Goal: Transaction & Acquisition: Purchase product/service

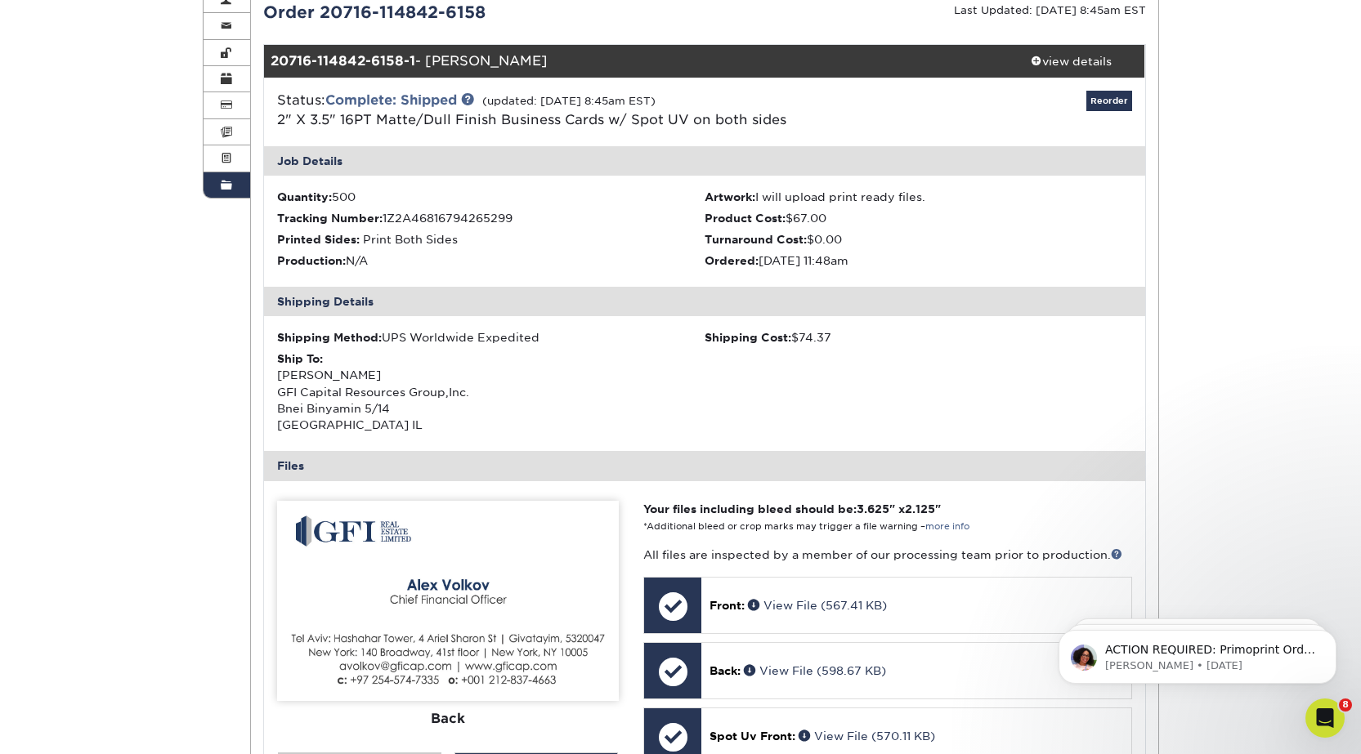
scroll to position [82, 0]
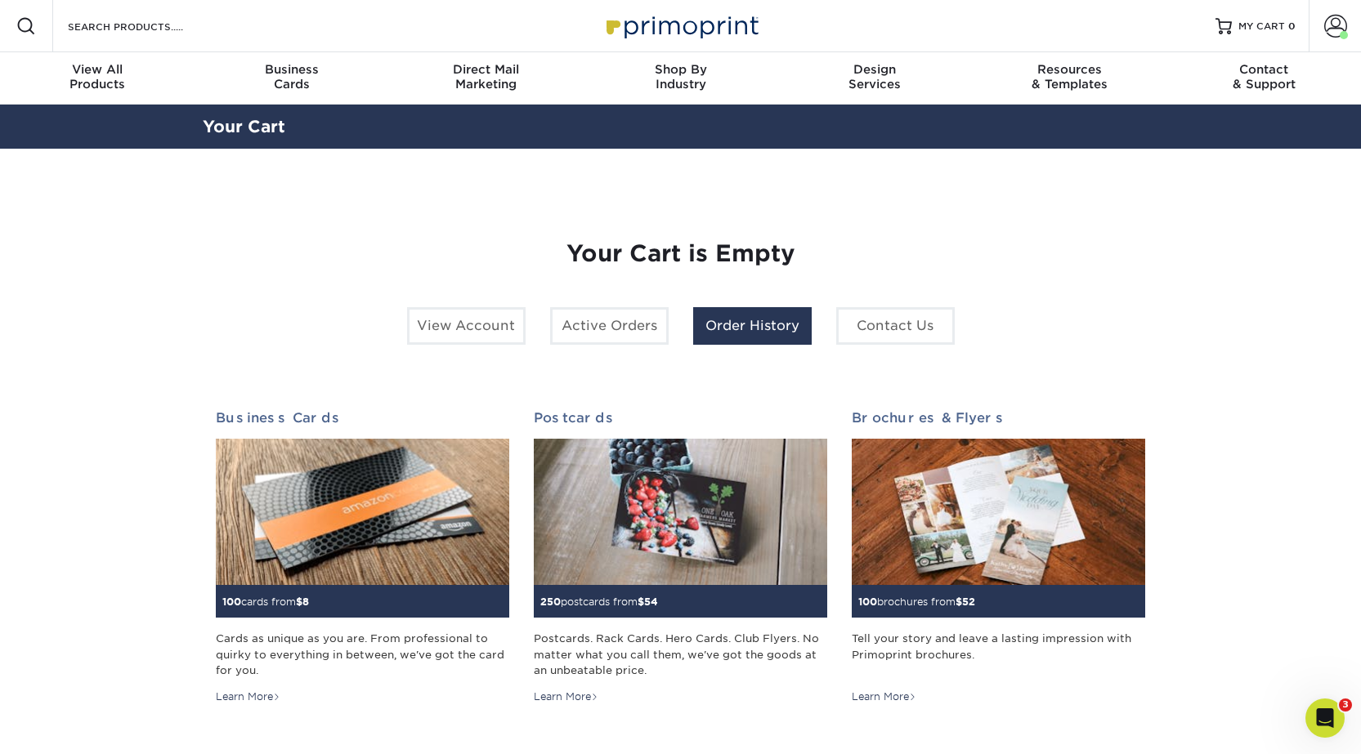
click at [740, 339] on link "Order History" at bounding box center [752, 326] width 118 height 38
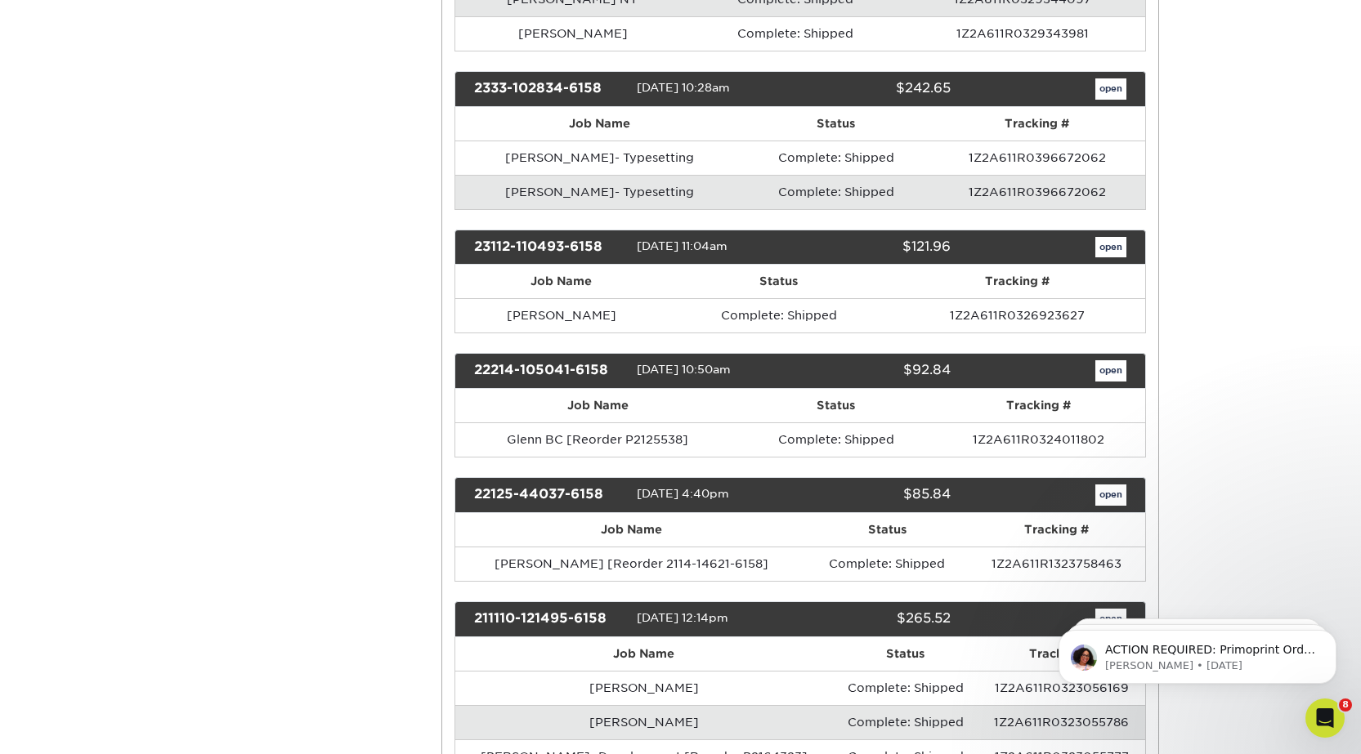
scroll to position [327, 0]
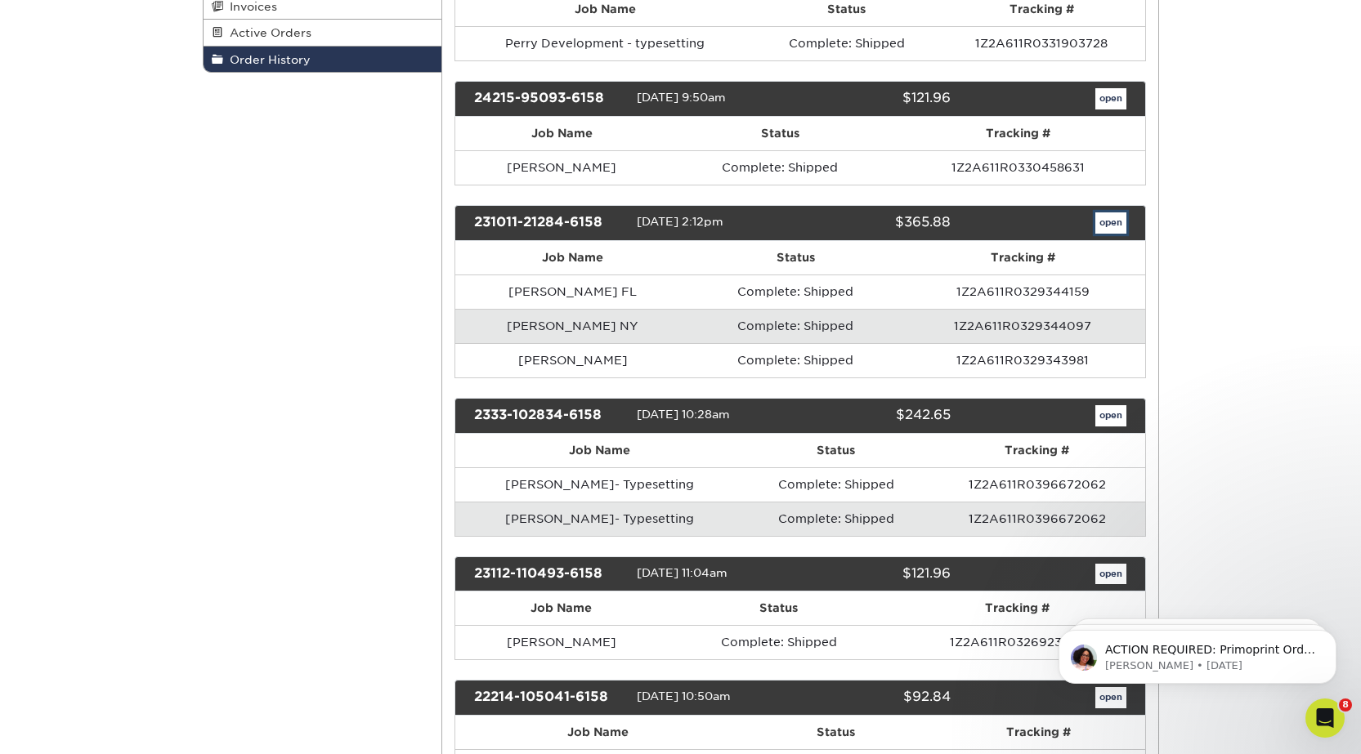
click at [1104, 225] on link "open" at bounding box center [1110, 222] width 31 height 21
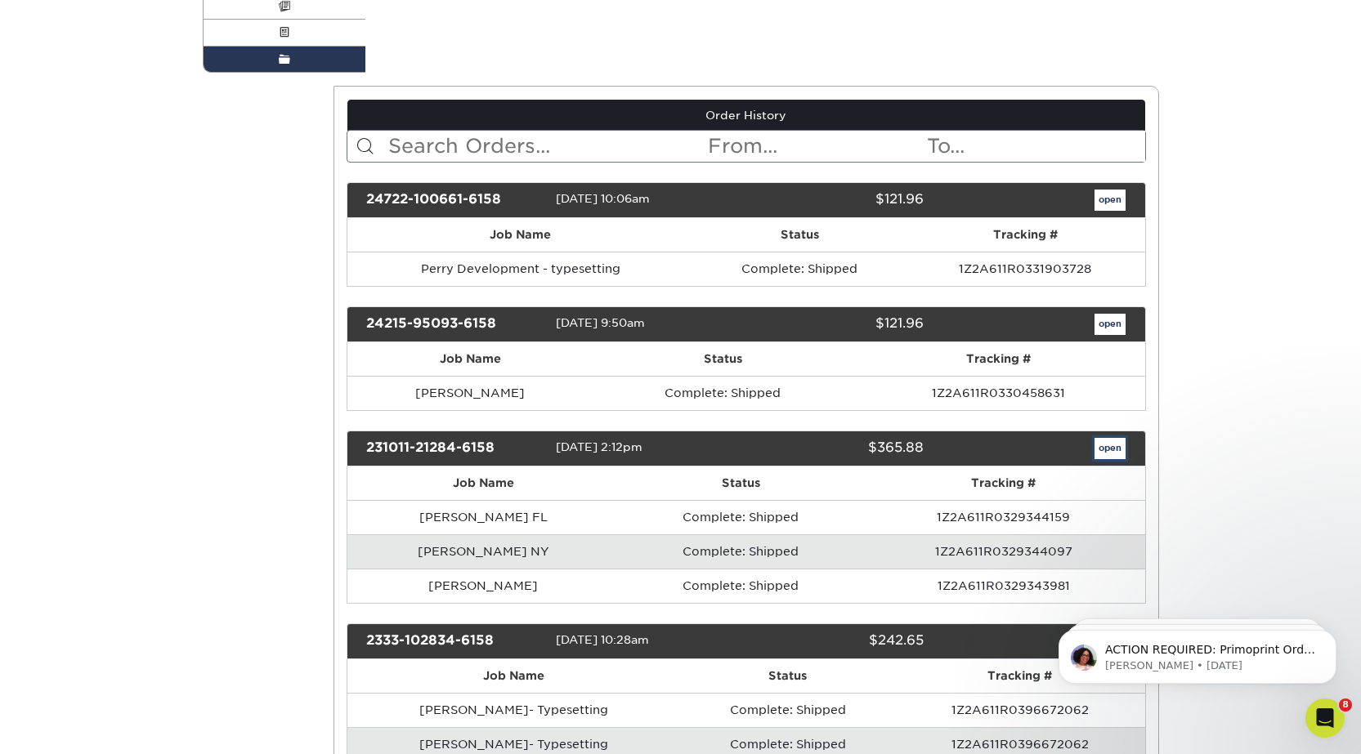
scroll to position [0, 0]
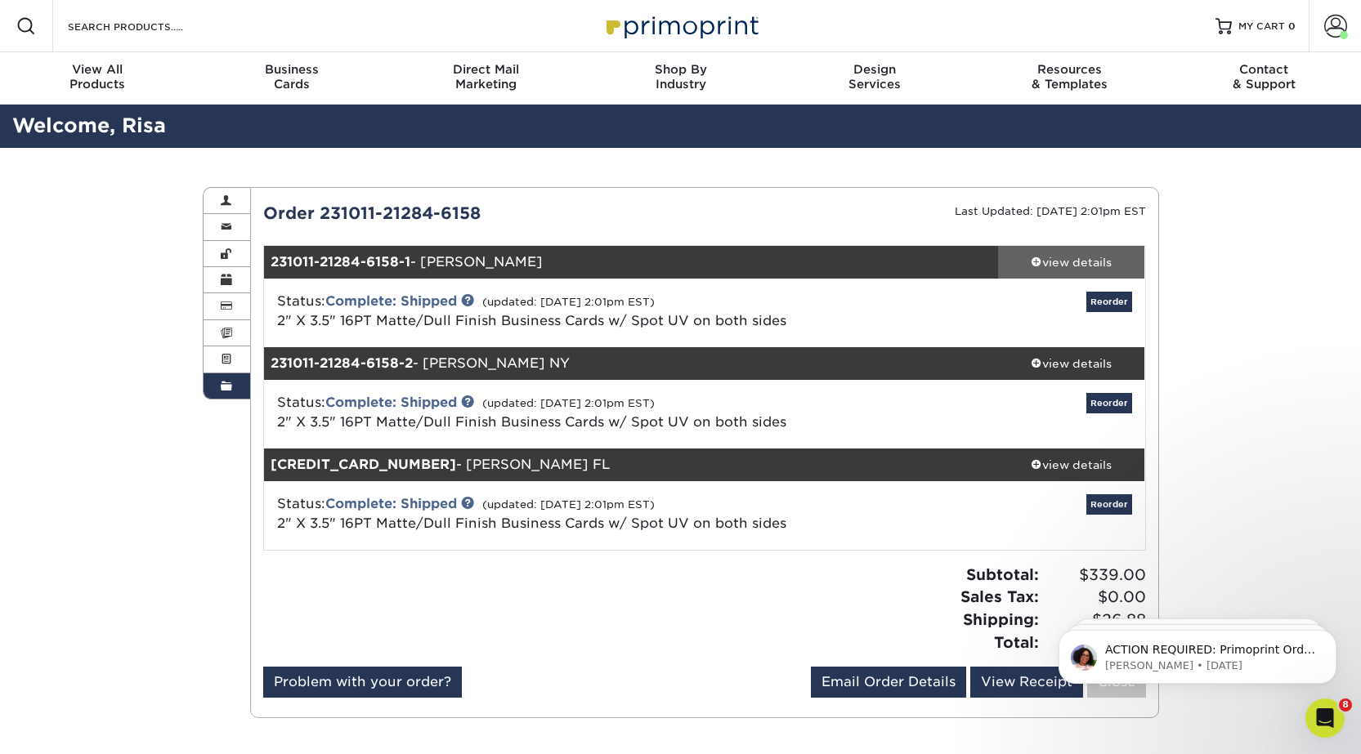
click at [1089, 261] on div "view details" at bounding box center [1071, 262] width 147 height 16
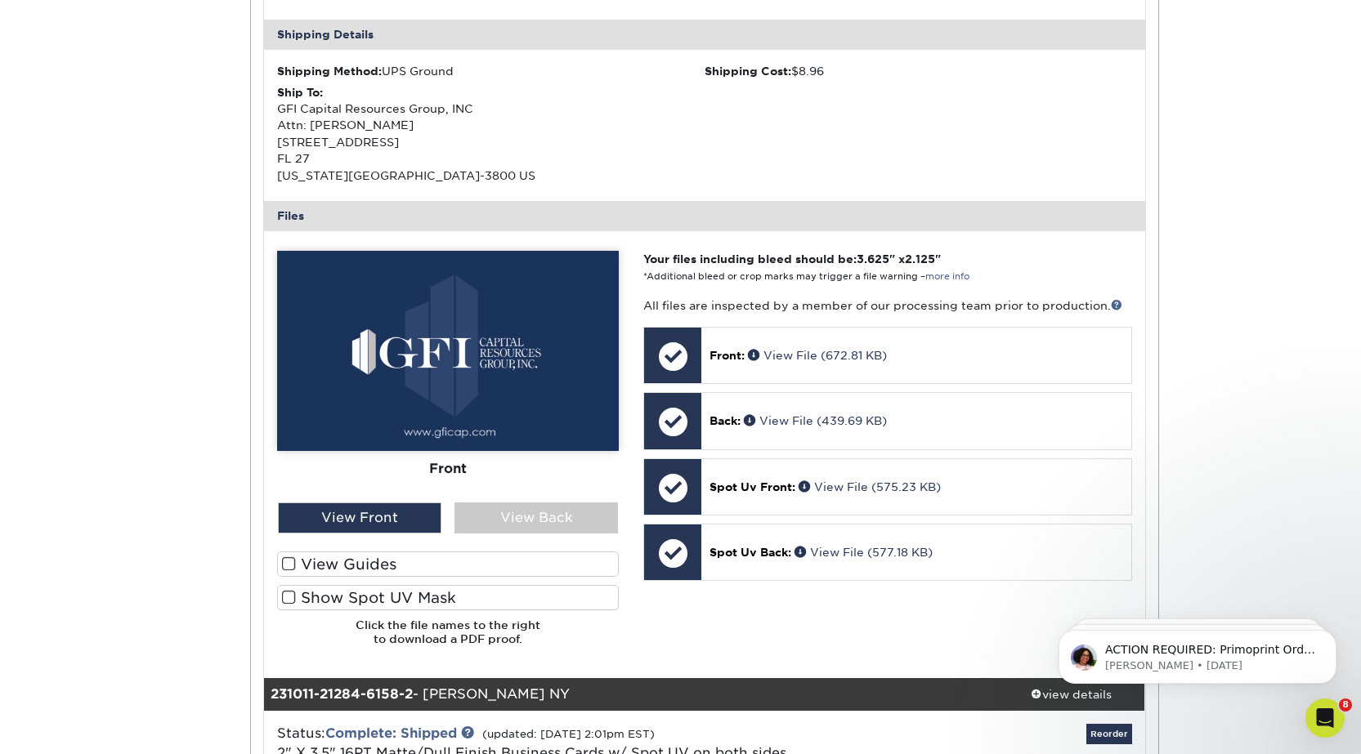
scroll to position [490, 0]
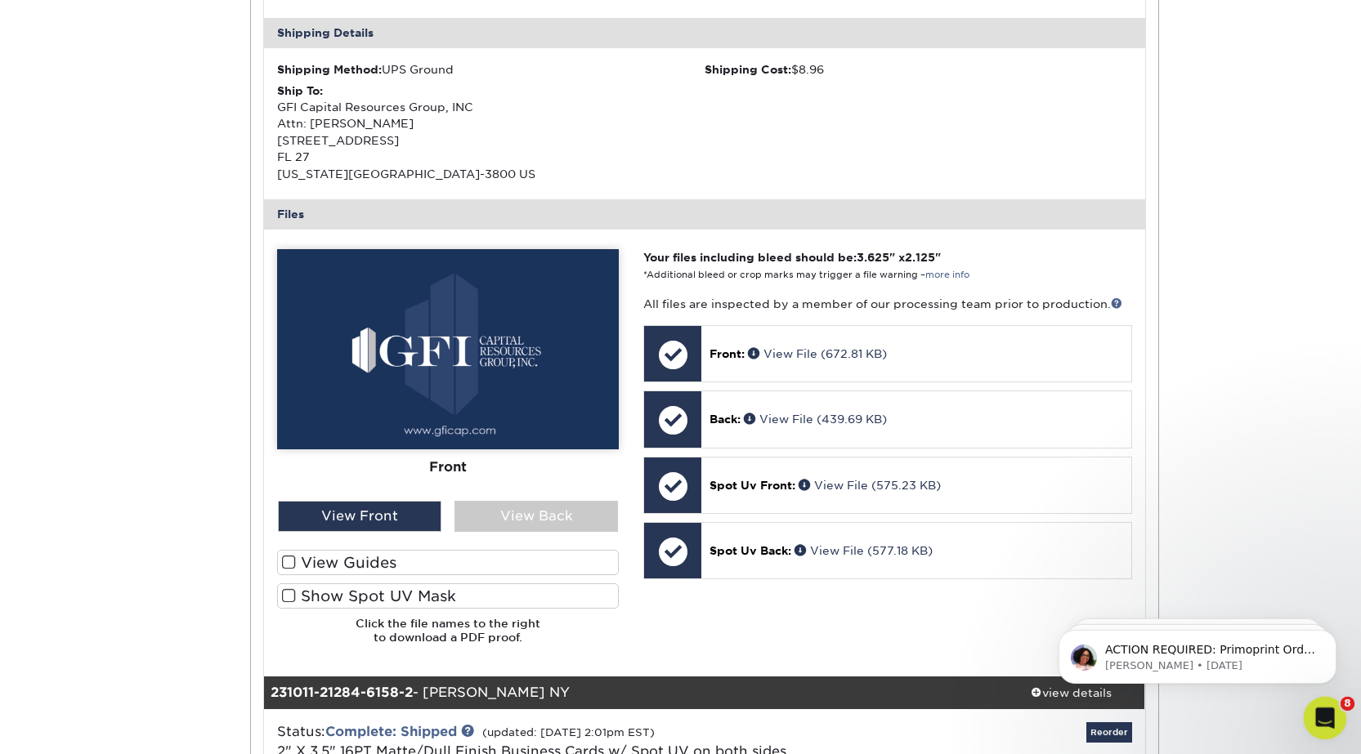
click at [1317, 715] on icon "Open Intercom Messenger" at bounding box center [1322, 716] width 27 height 27
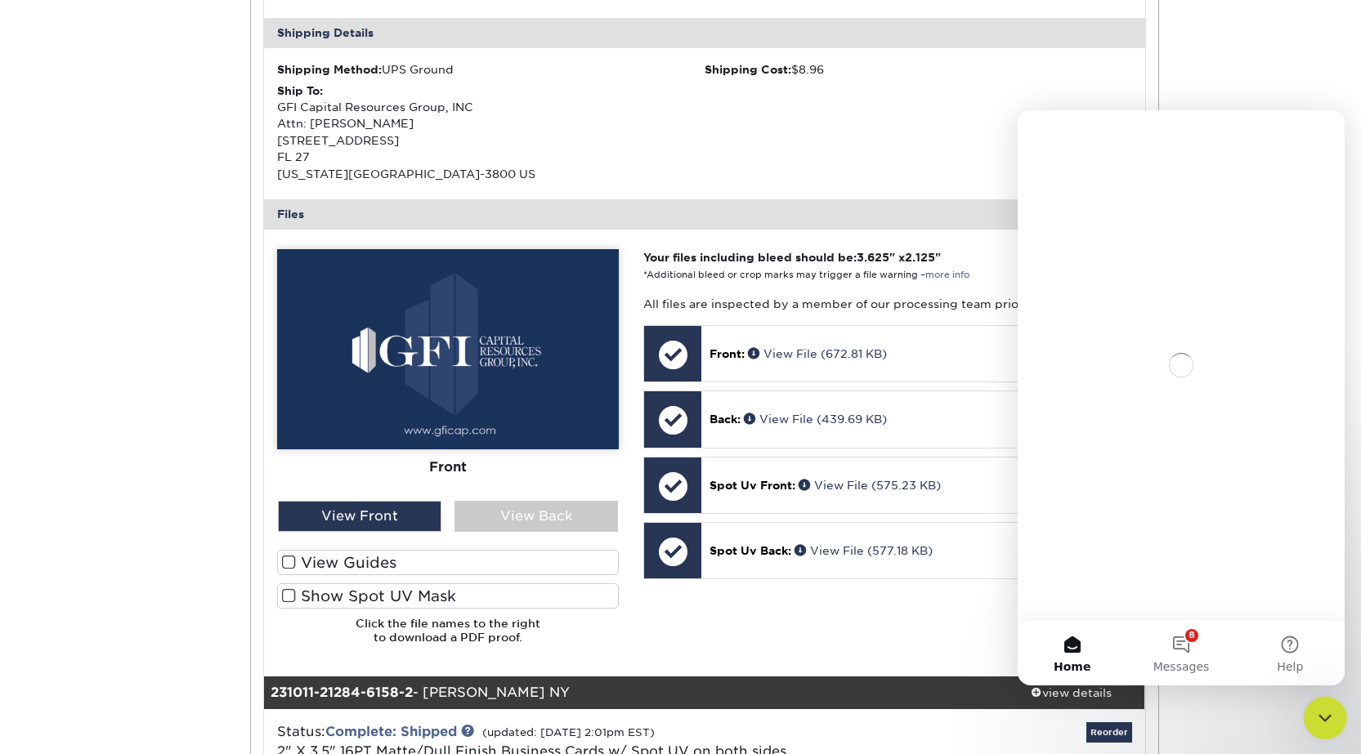
scroll to position [0, 0]
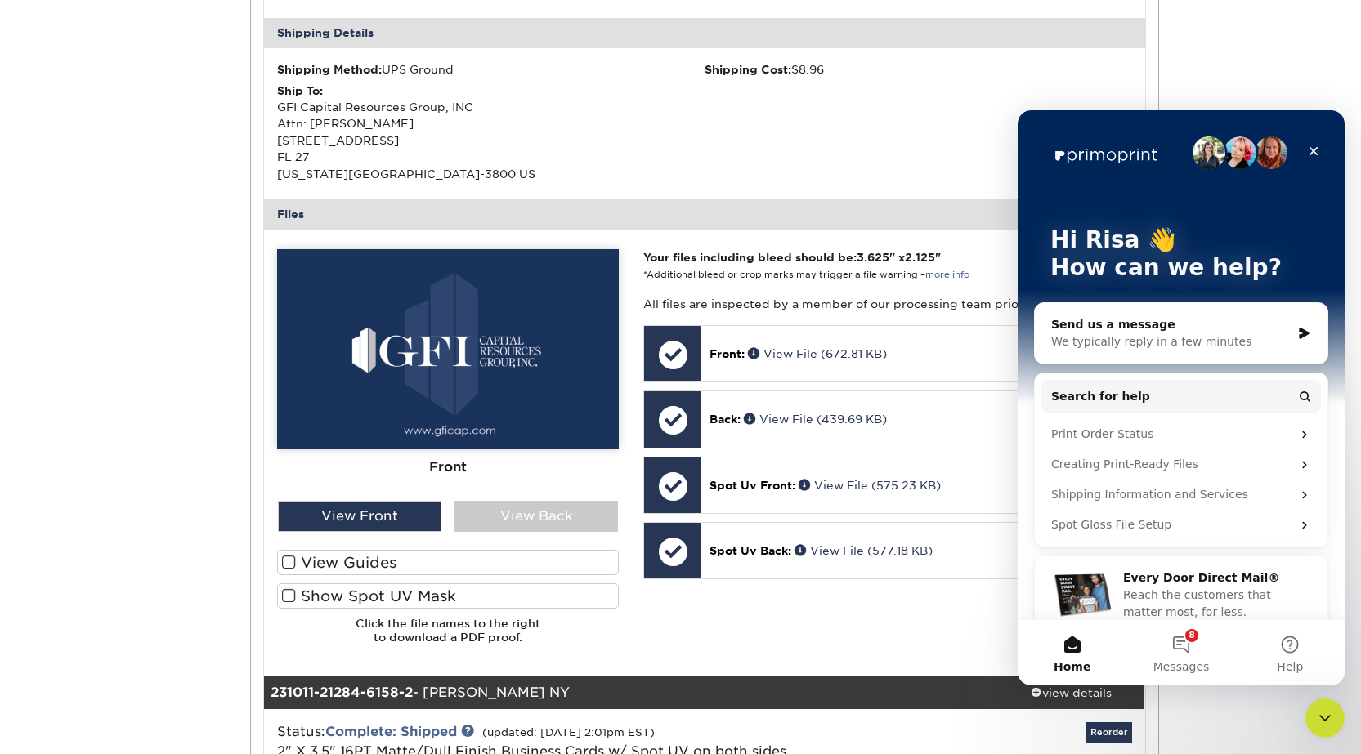
click at [1048, 340] on div "Send us a message We typically reply in a few minutes" at bounding box center [1181, 333] width 293 height 60
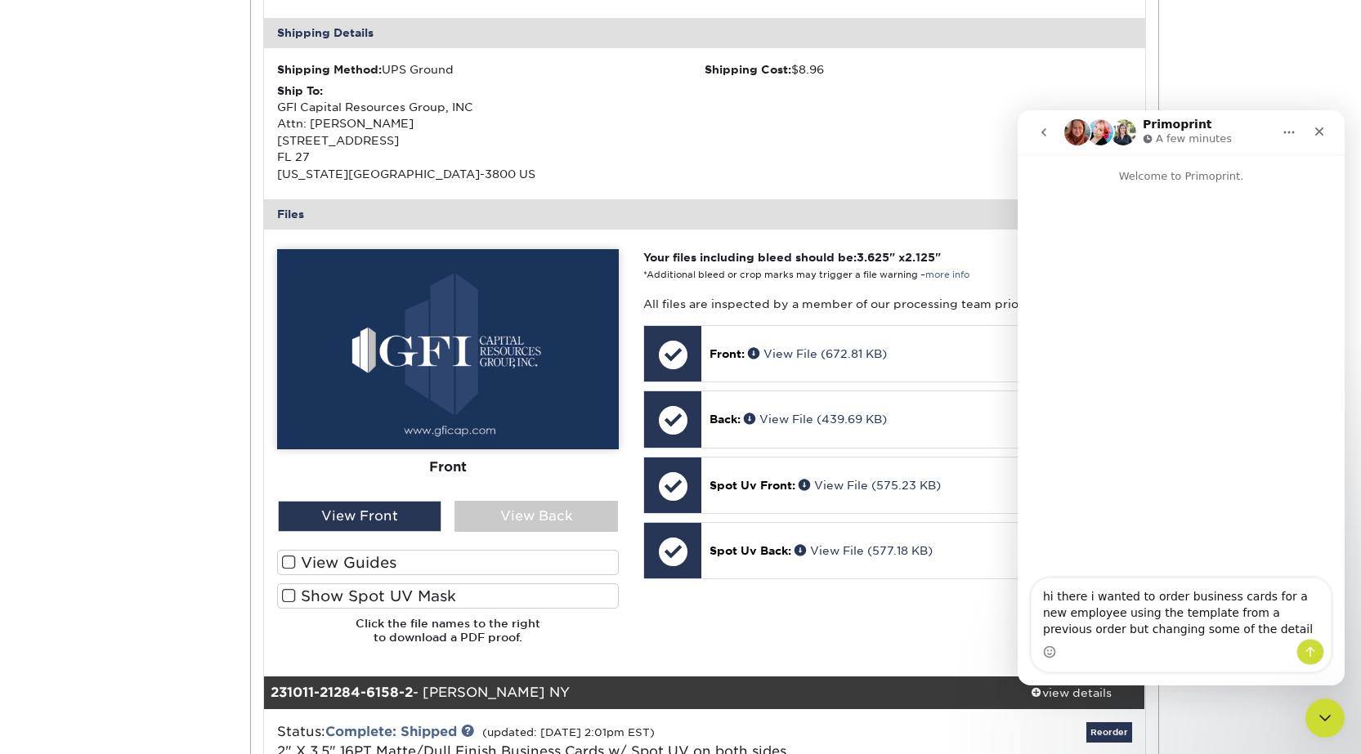
type textarea "hi there i wanted to order business cards for a new employee using the template…"
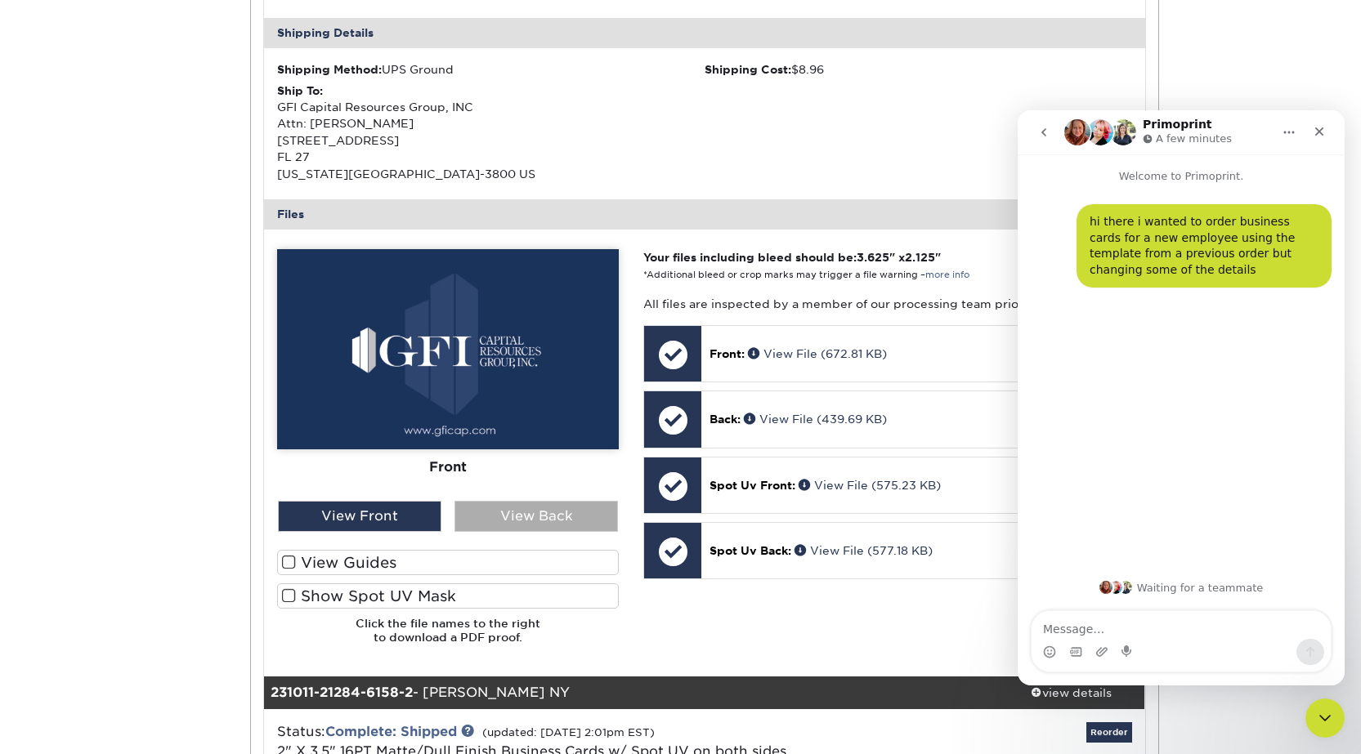
click at [551, 521] on div "View Back" at bounding box center [535, 516] width 163 height 31
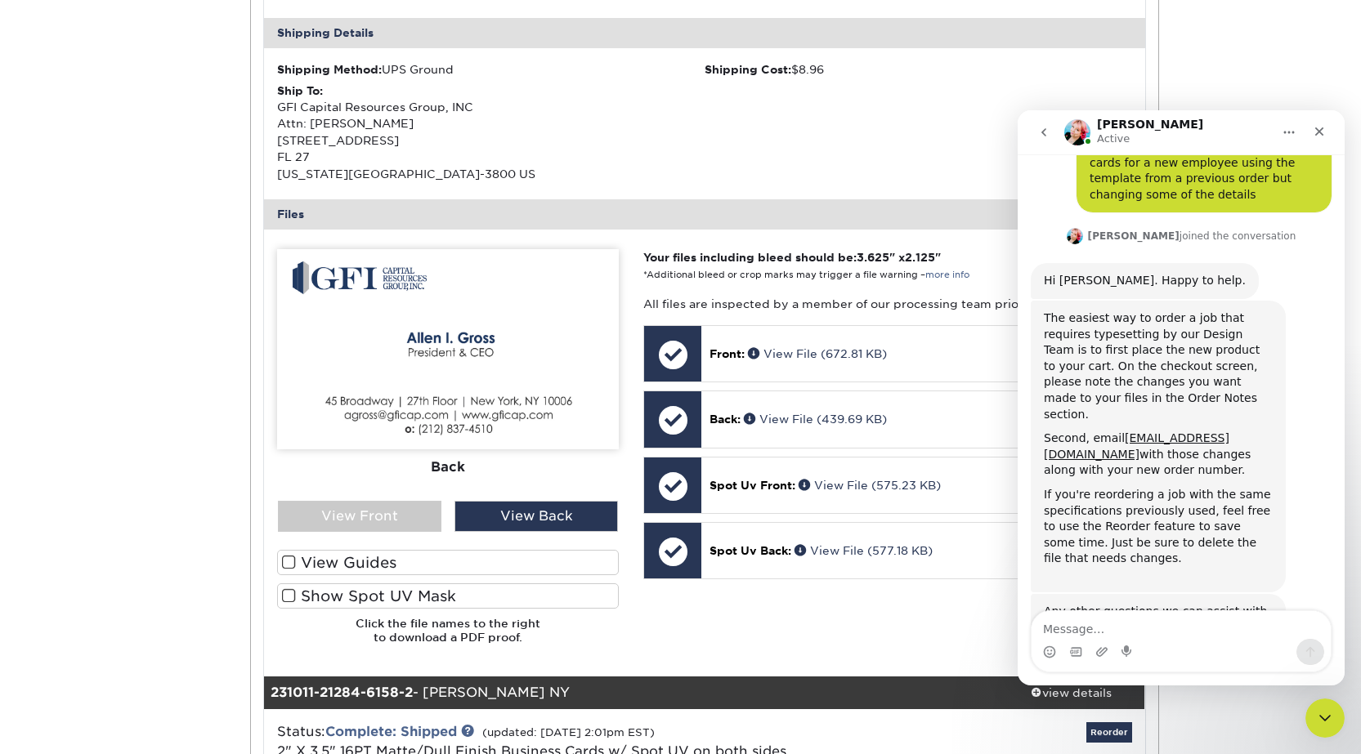
scroll to position [128, 0]
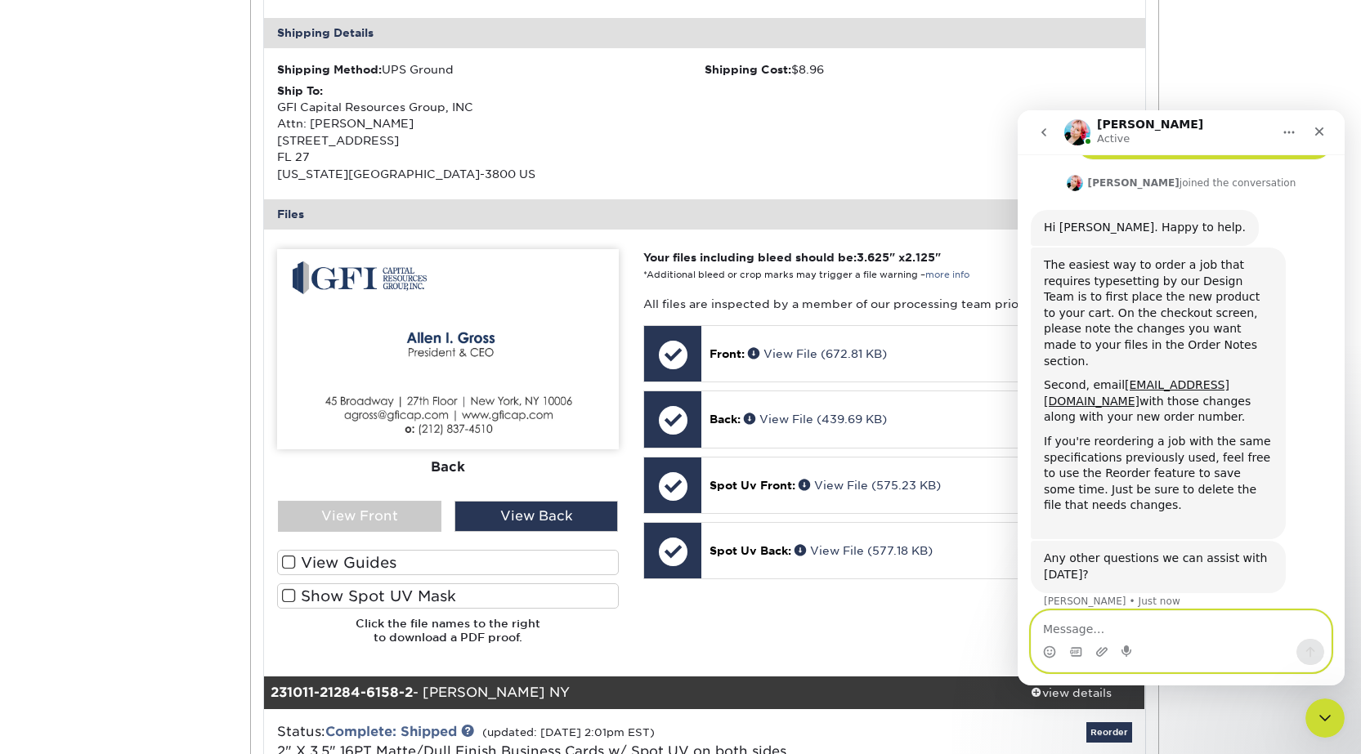
click at [1129, 636] on textarea "Message…" at bounding box center [1180, 625] width 299 height 28
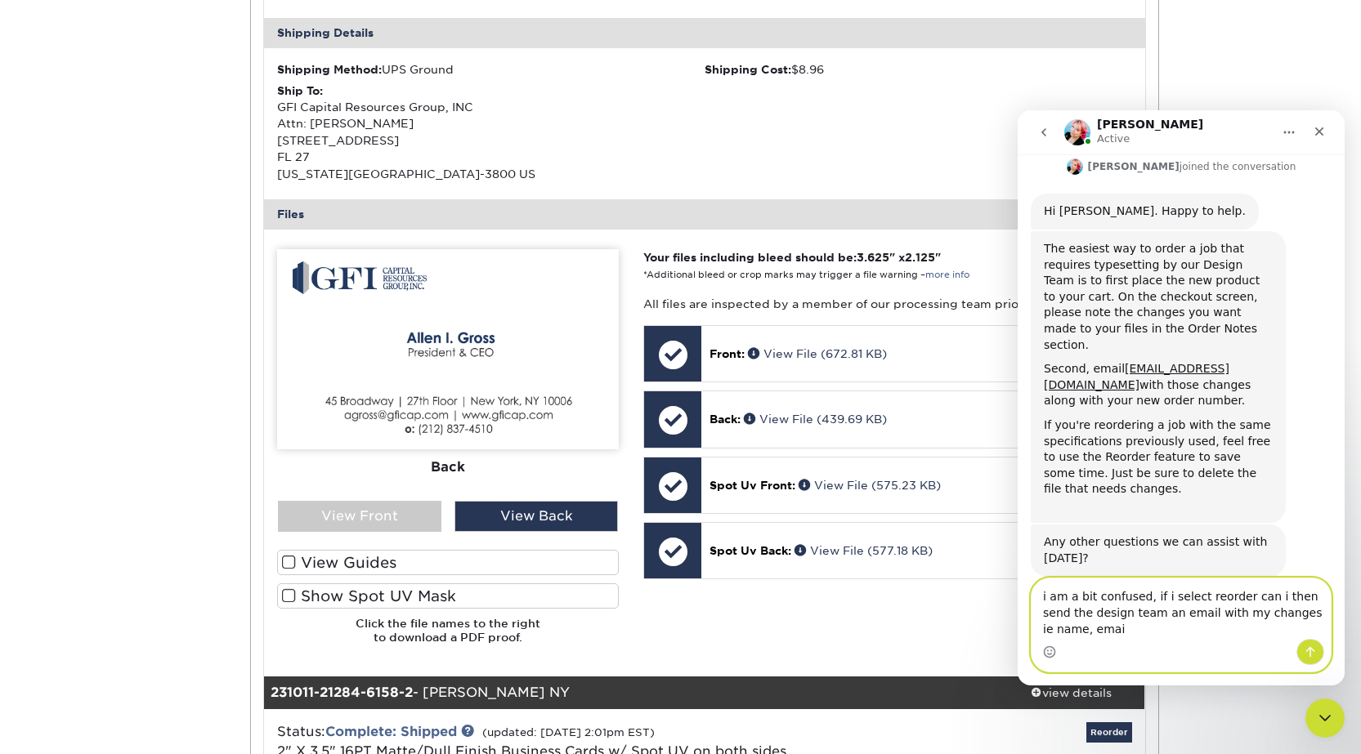
scroll to position [161, 0]
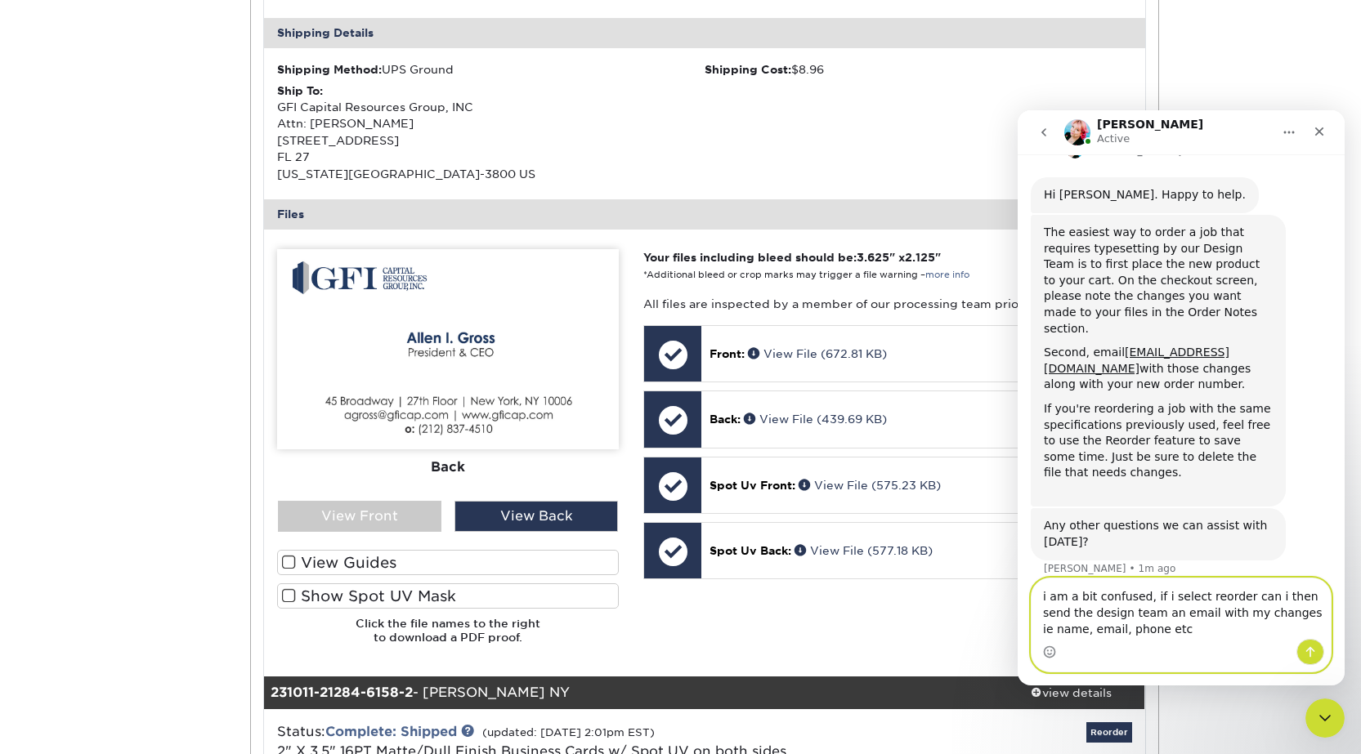
type textarea "i am a bit confused, if i select reorder can i then send the design team an ema…"
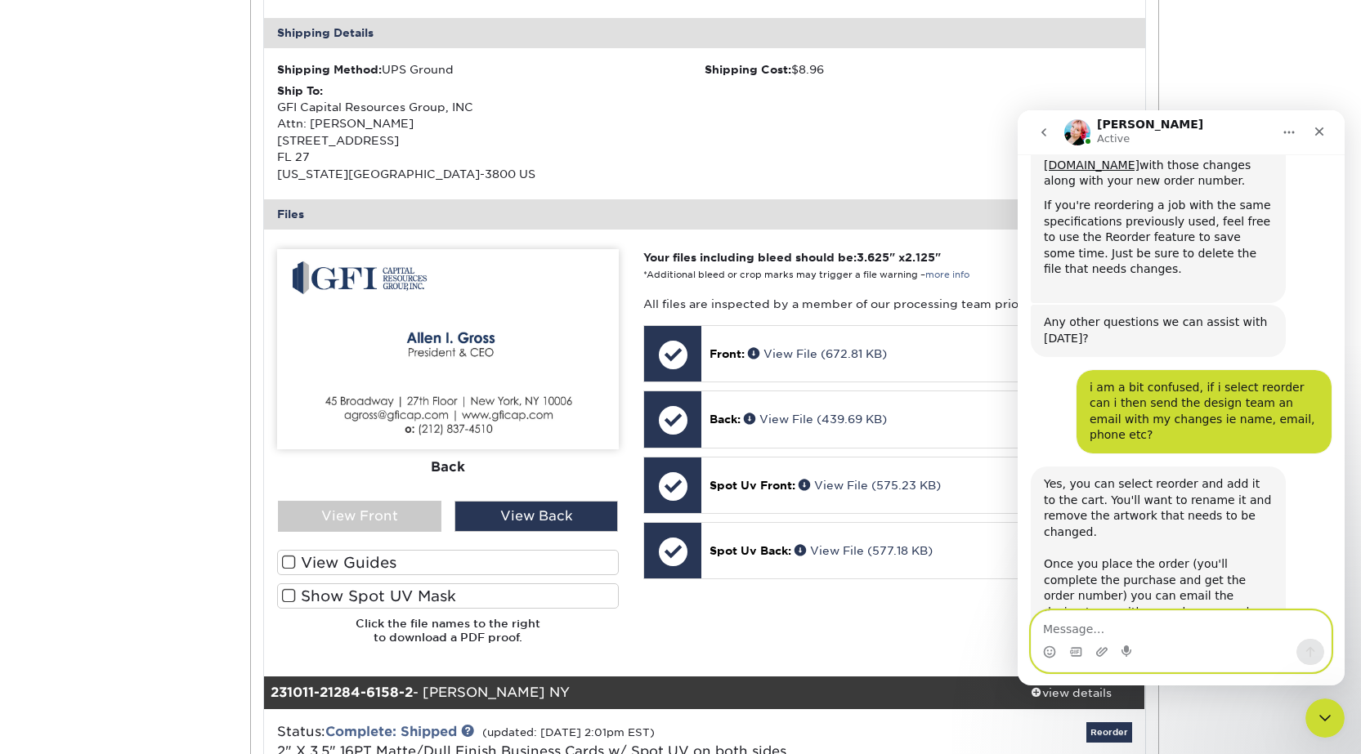
scroll to position [370, 0]
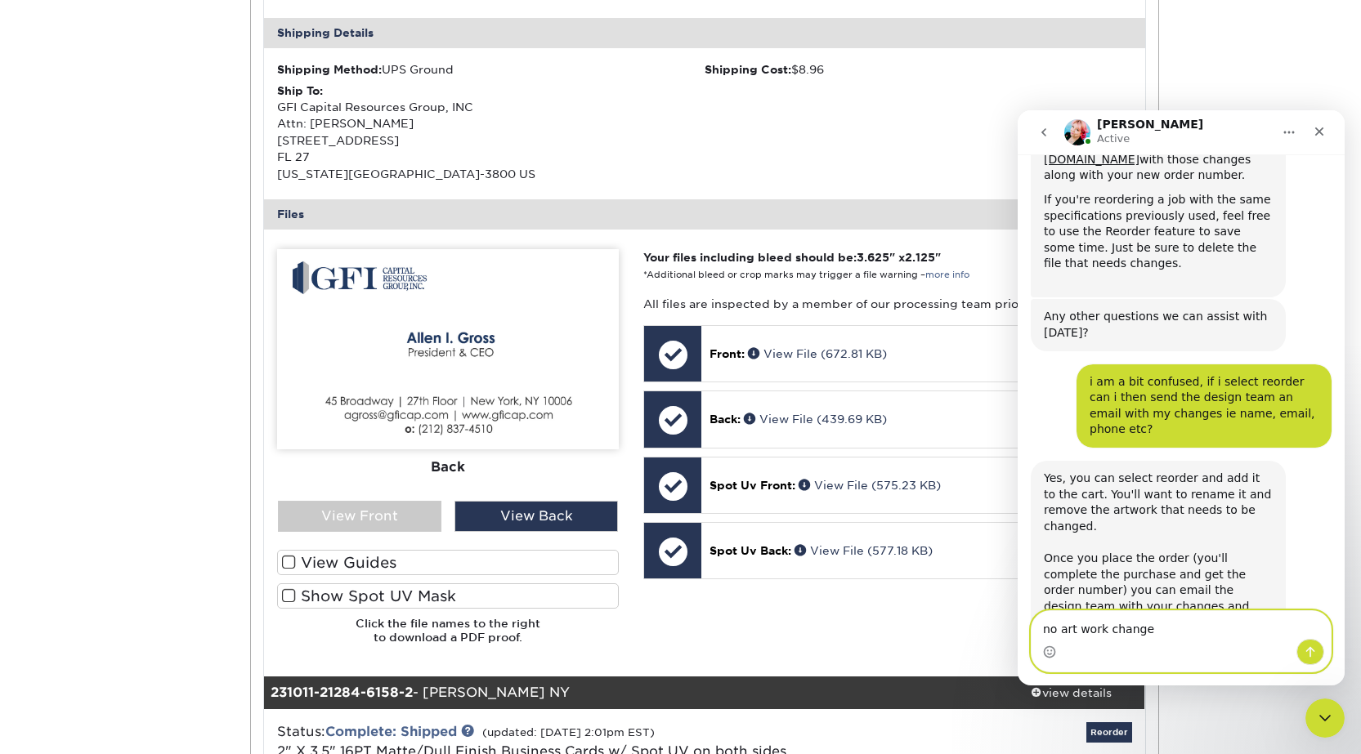
type textarea "no art work changes"
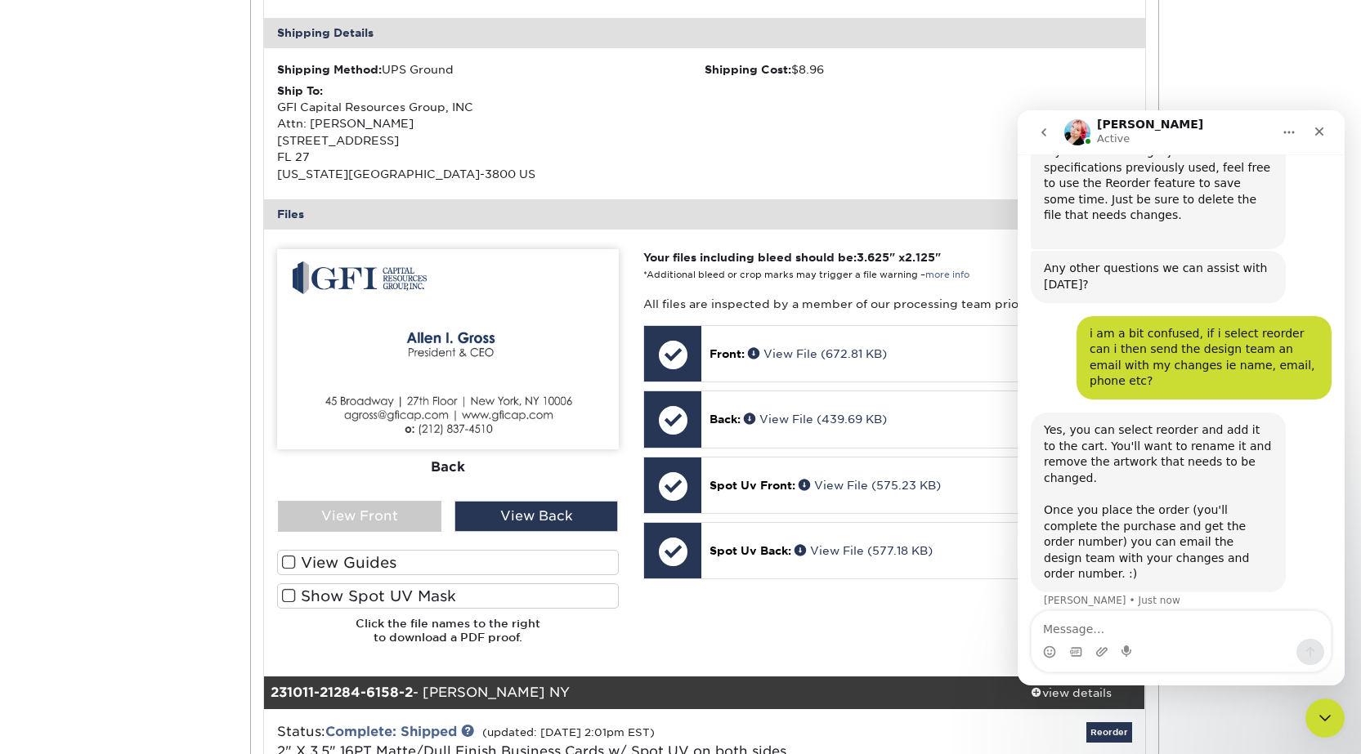
click at [1254, 126] on div "Jenny Active" at bounding box center [1168, 132] width 208 height 29
click at [1284, 136] on icon "Home" at bounding box center [1288, 132] width 13 height 13
click at [1184, 134] on div "Jenny Active" at bounding box center [1168, 132] width 208 height 29
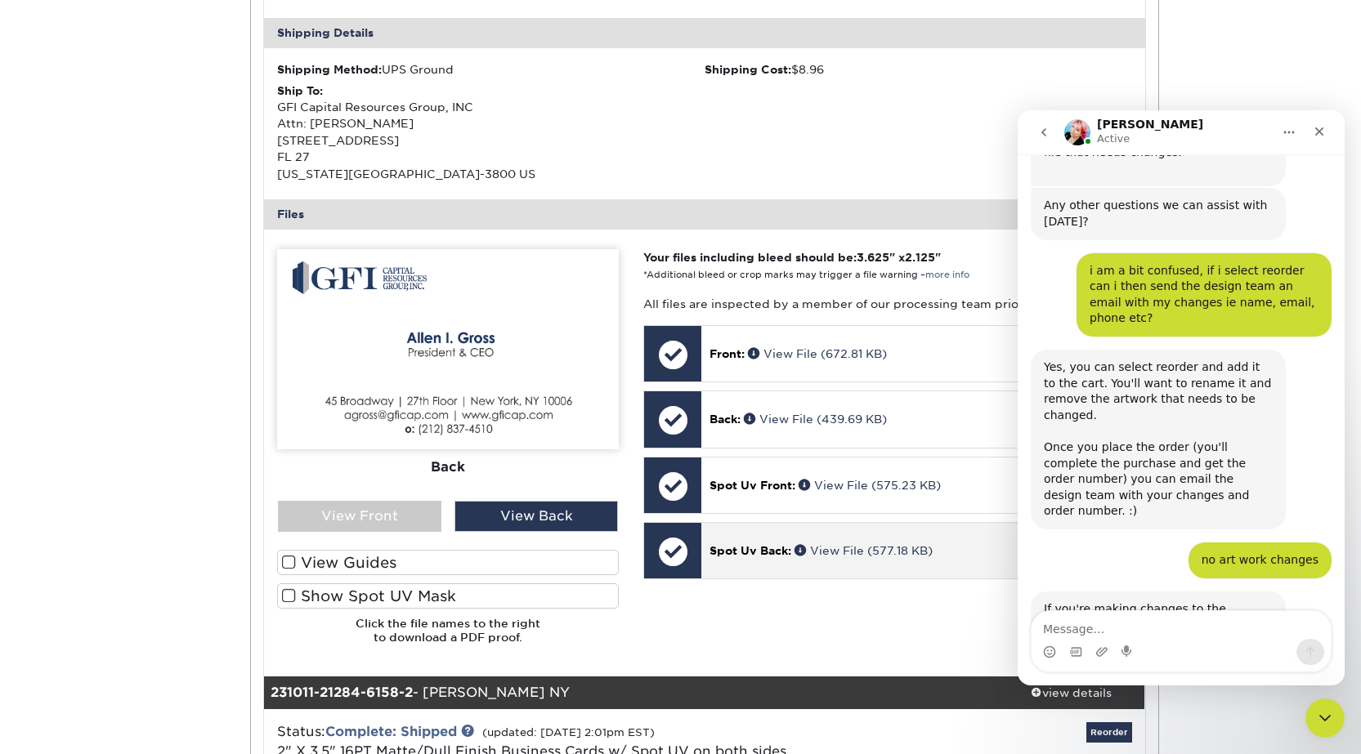
scroll to position [531, 0]
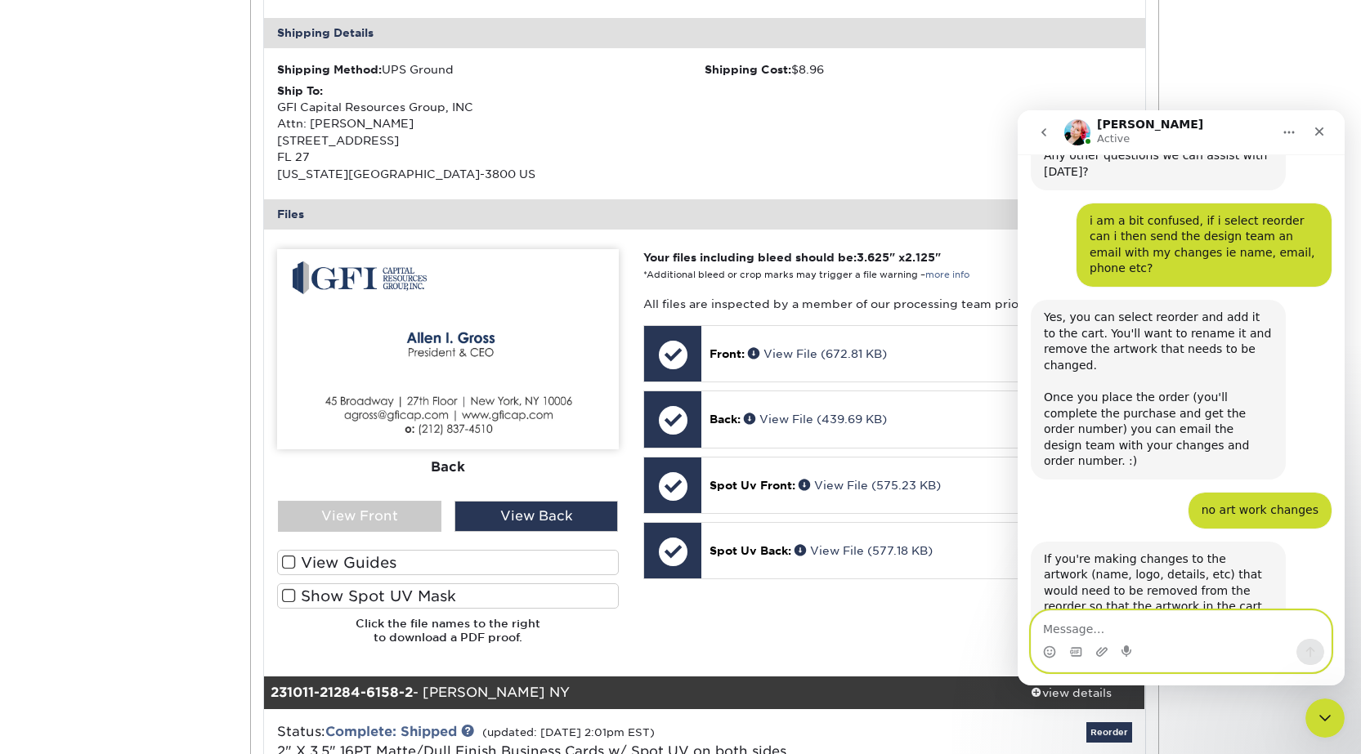
click at [1053, 630] on textarea "Message…" at bounding box center [1180, 625] width 299 height 28
type textarea "ok understood"
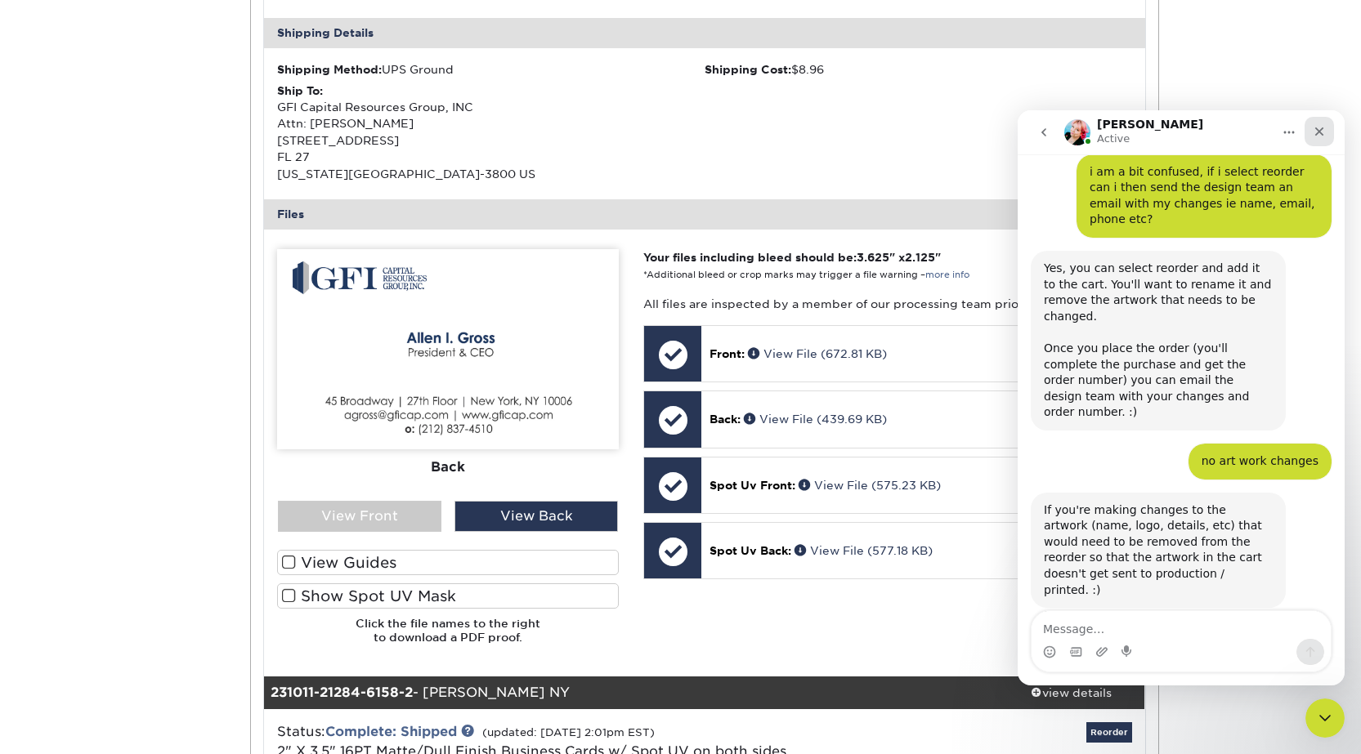
click at [1325, 136] on icon "Close" at bounding box center [1318, 131] width 13 height 13
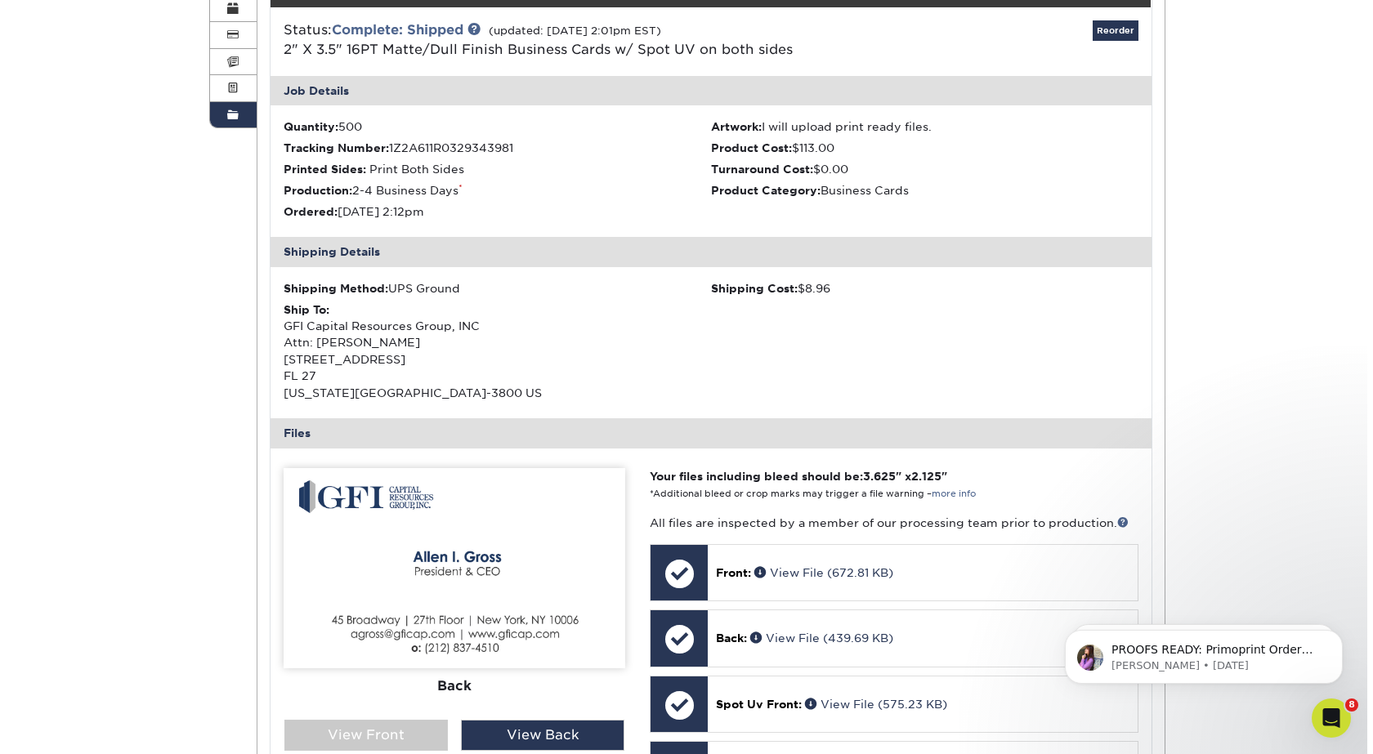
scroll to position [245, 0]
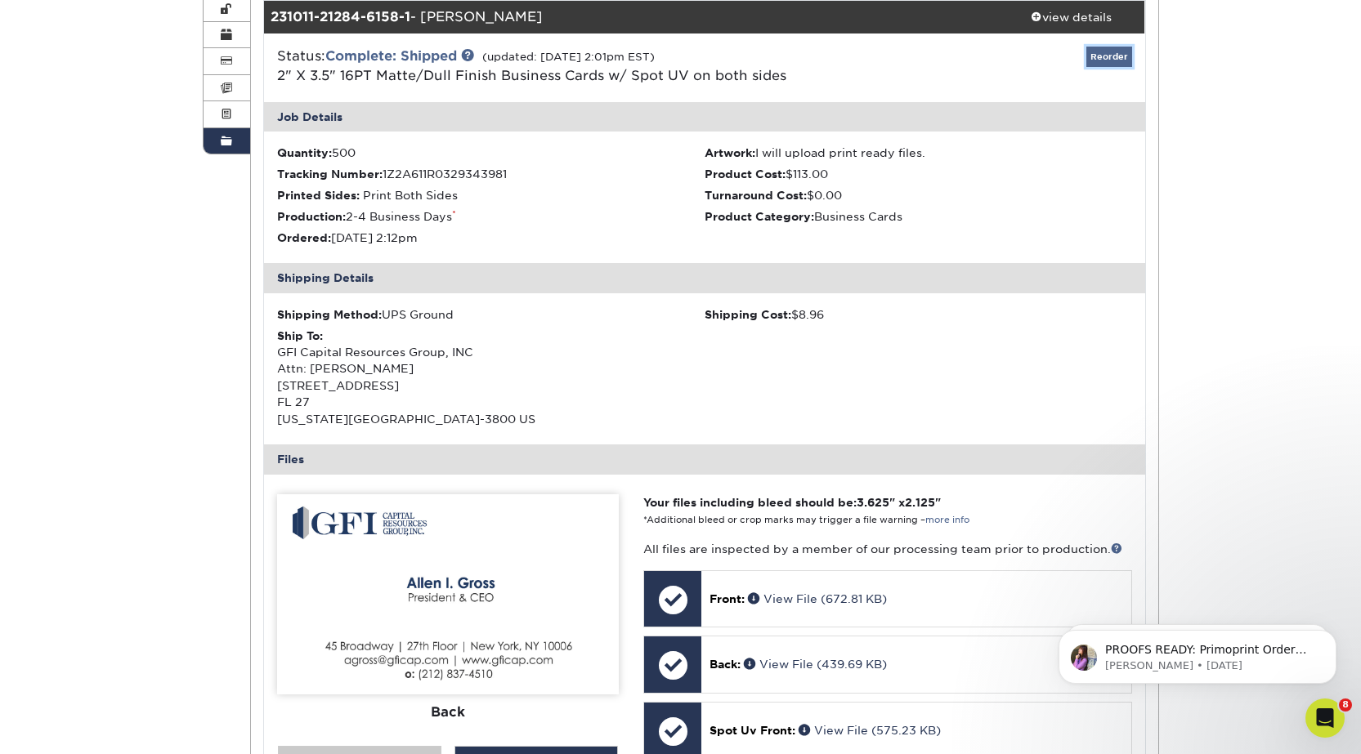
click at [1106, 60] on link "Reorder" at bounding box center [1109, 57] width 46 height 20
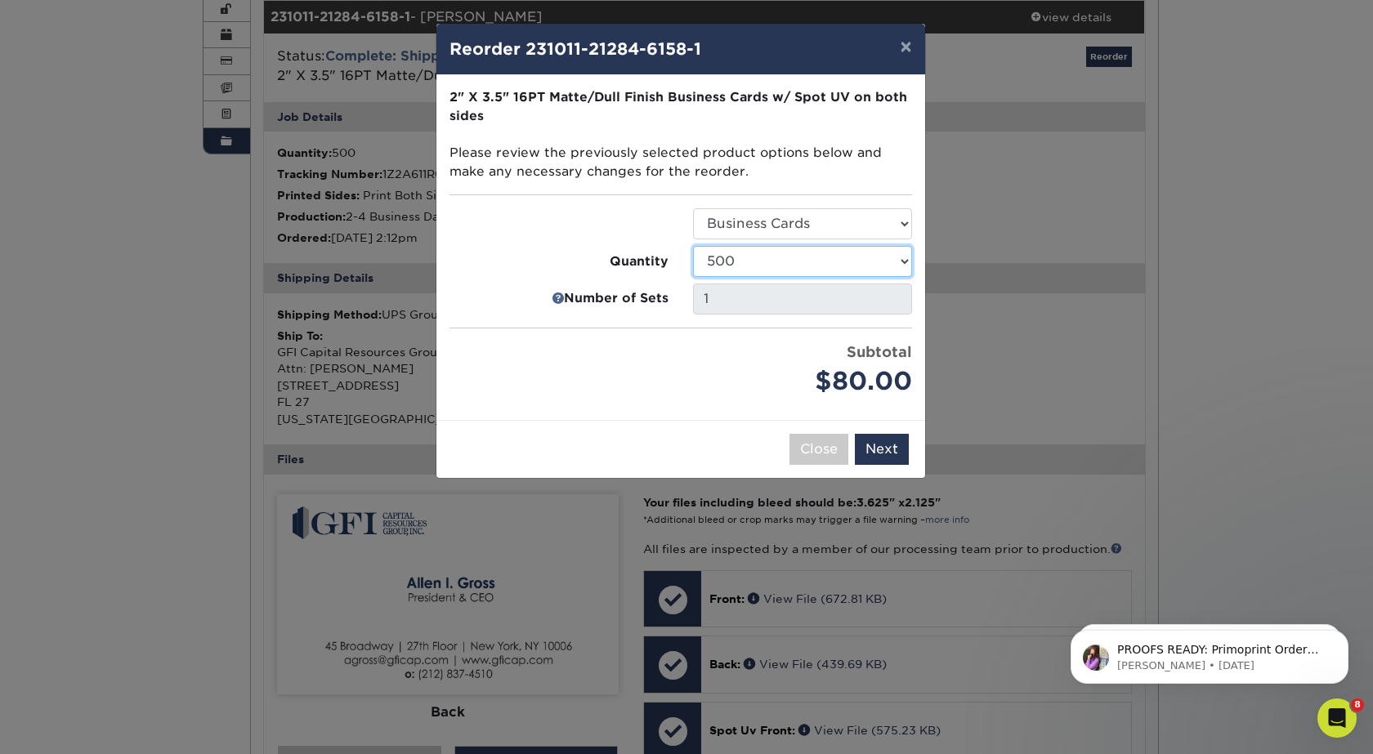
click at [789, 255] on select "500 1000 2500 5000 10000 15000 20000 25000" at bounding box center [802, 261] width 219 height 31
drag, startPoint x: 532, startPoint y: 46, endPoint x: 682, endPoint y: 47, distance: 150.4
click at [682, 47] on h4 "Reorder 231011-21284-6158-1" at bounding box center [680, 49] width 463 height 25
click at [682, 48] on h4 "Reorder 231011-21284-6158-1" at bounding box center [680, 49] width 463 height 25
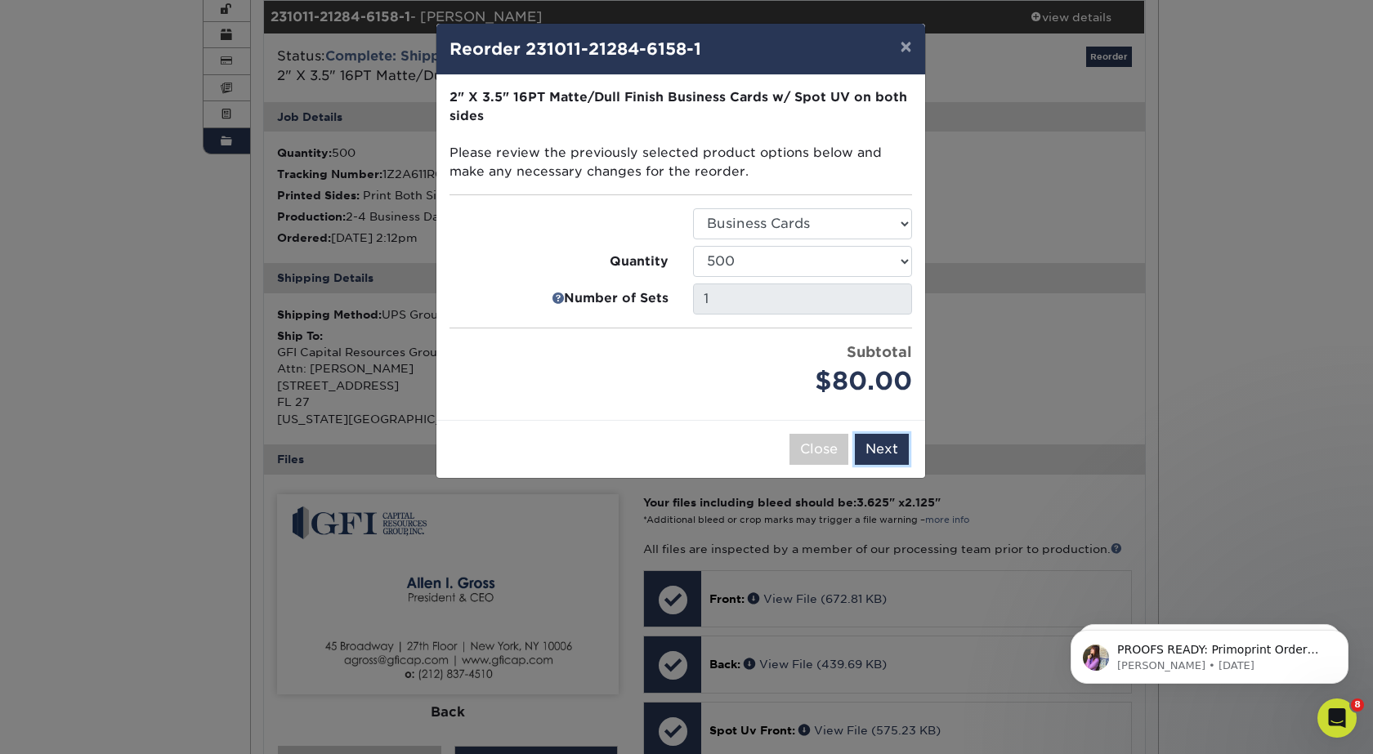
click at [888, 458] on button "Next" at bounding box center [882, 449] width 54 height 31
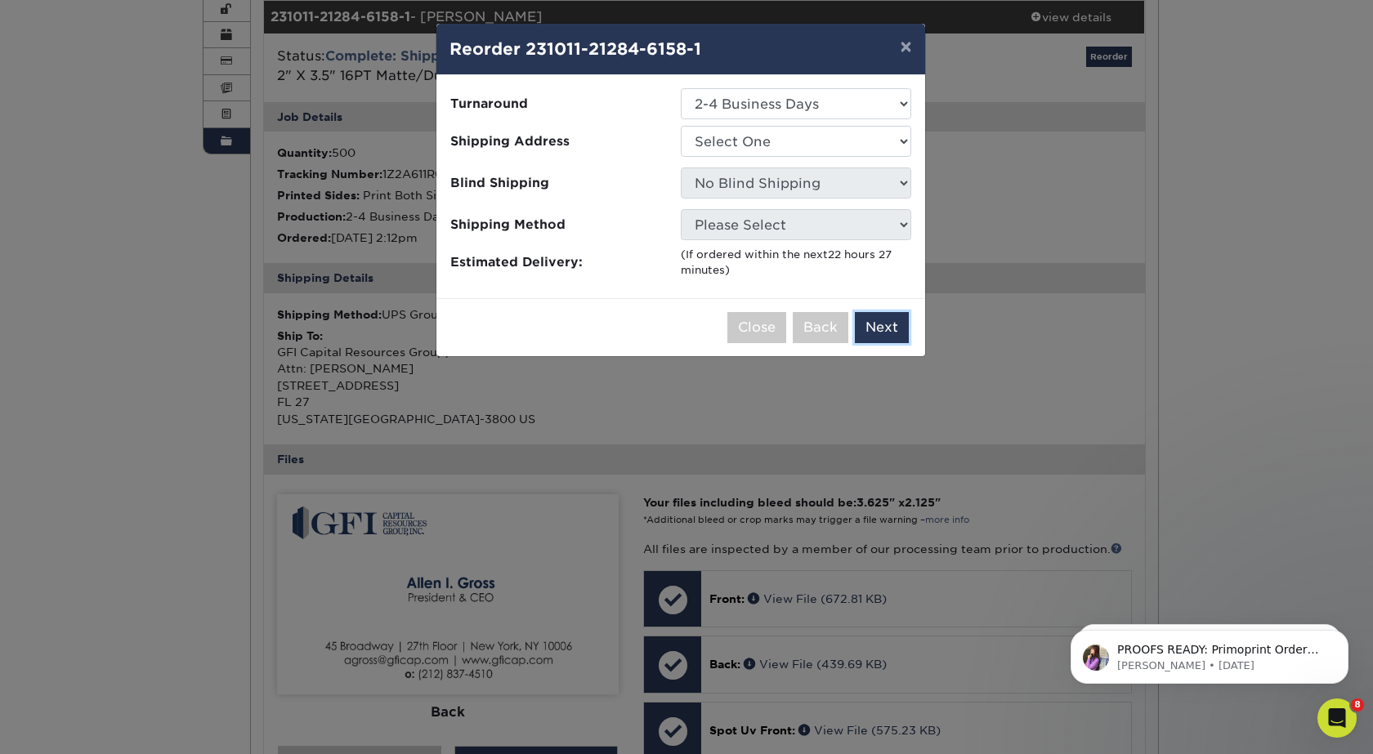
scroll to position [643, 0]
click at [833, 139] on select "Select One 45 Broadway 8001 Shawnee Mission PKWY Alex Volkov Charles Patrick Ho…" at bounding box center [796, 141] width 230 height 31
select select "243913"
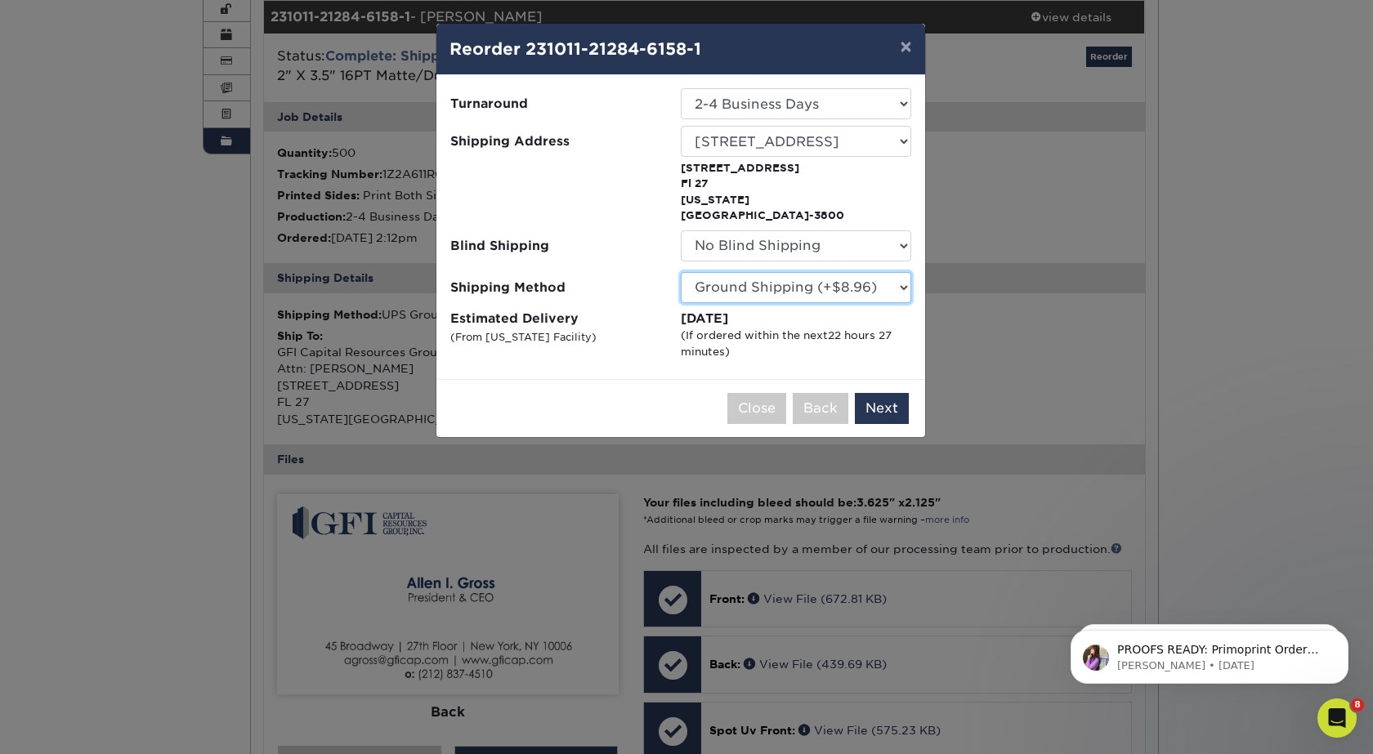
click at [795, 272] on select "Please Select Ground Shipping (+$8.96) 3 Day Shipping Service (+$18.85) 2 Day A…" at bounding box center [796, 287] width 230 height 31
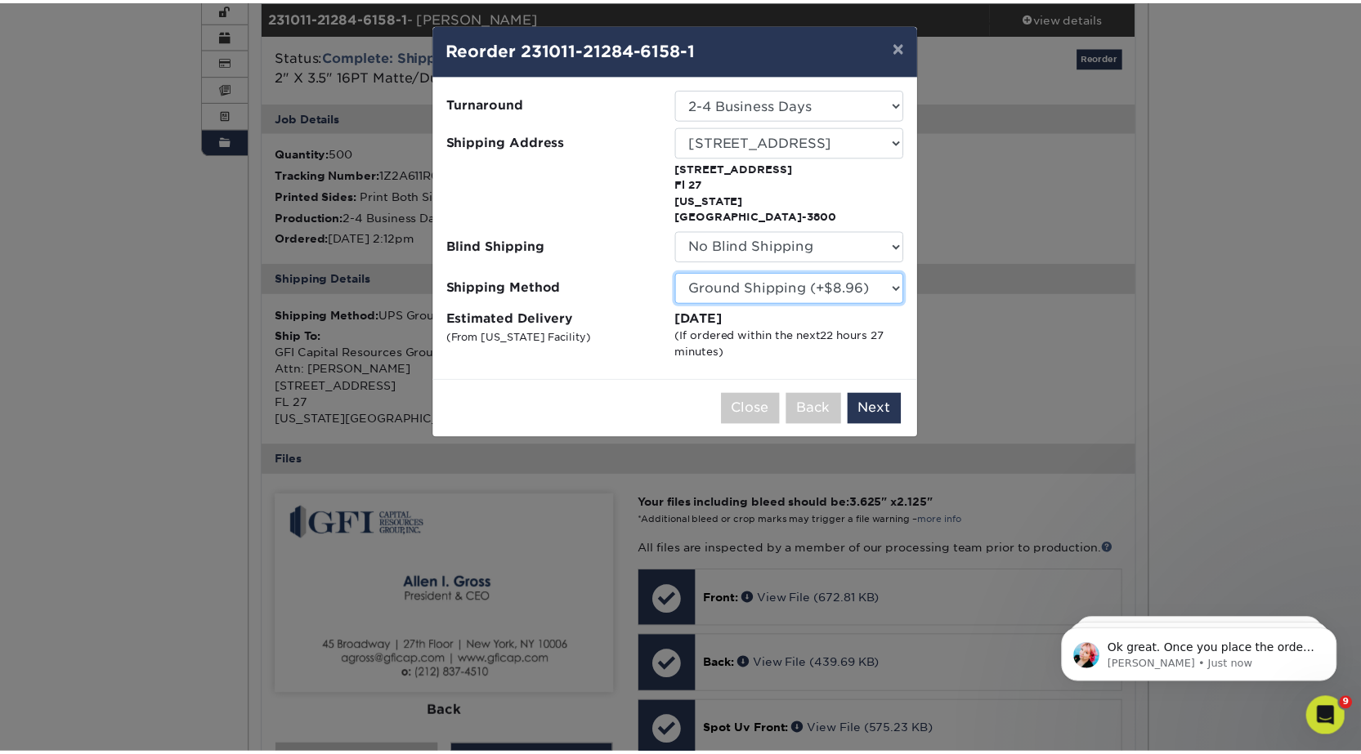
scroll to position [693, 0]
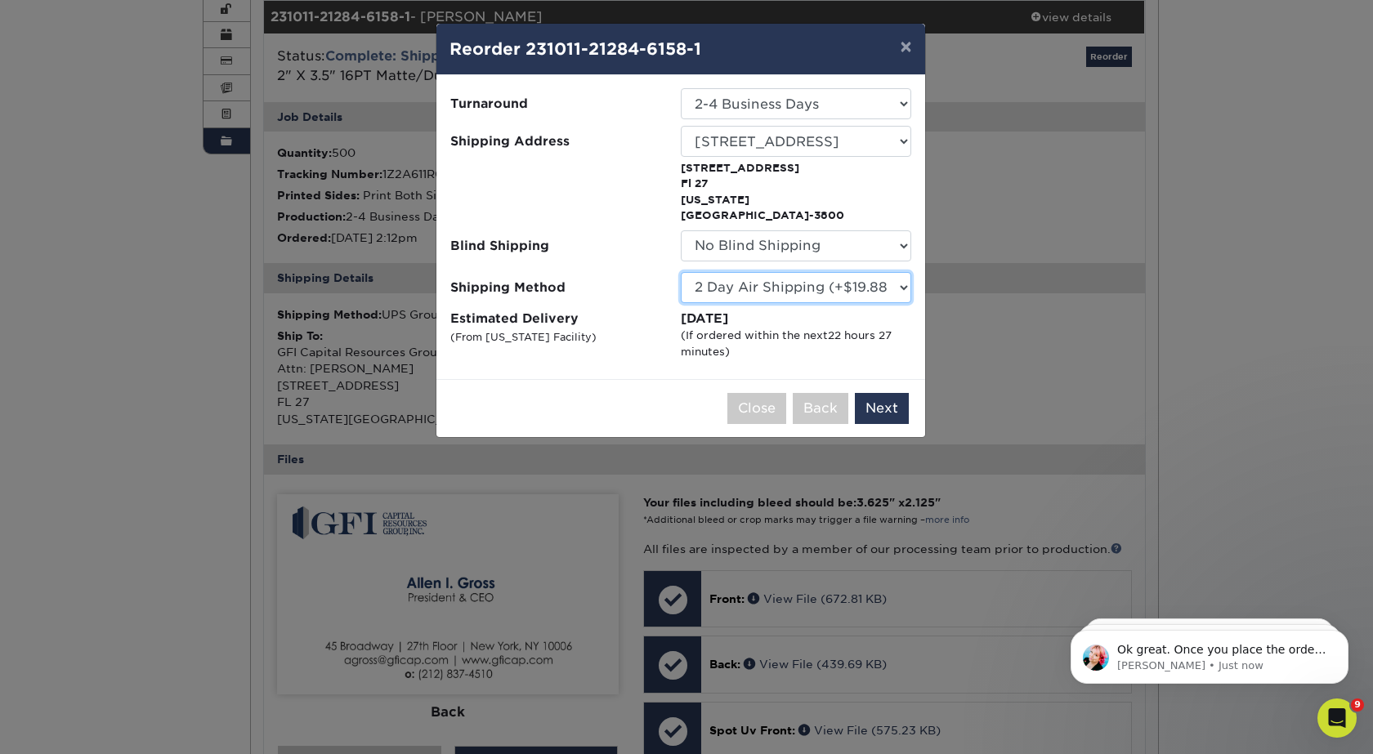
click at [681, 272] on select "Please Select Ground Shipping (+$8.96) 3 Day Shipping Service (+$18.85) 2 Day A…" at bounding box center [796, 287] width 230 height 31
click at [894, 272] on select "Please Select Ground Shipping (+$8.96) 3 Day Shipping Service (+$18.85) 2 Day A…" at bounding box center [796, 287] width 230 height 31
click at [681, 272] on select "Please Select Ground Shipping (+$8.96) 3 Day Shipping Service (+$18.85) 2 Day A…" at bounding box center [796, 287] width 230 height 31
click at [906, 274] on select "Please Select Ground Shipping (+$8.96) 3 Day Shipping Service (+$18.85) 2 Day A…" at bounding box center [796, 287] width 230 height 31
click at [681, 272] on select "Please Select Ground Shipping (+$8.96) 3 Day Shipping Service (+$18.85) 2 Day A…" at bounding box center [796, 287] width 230 height 31
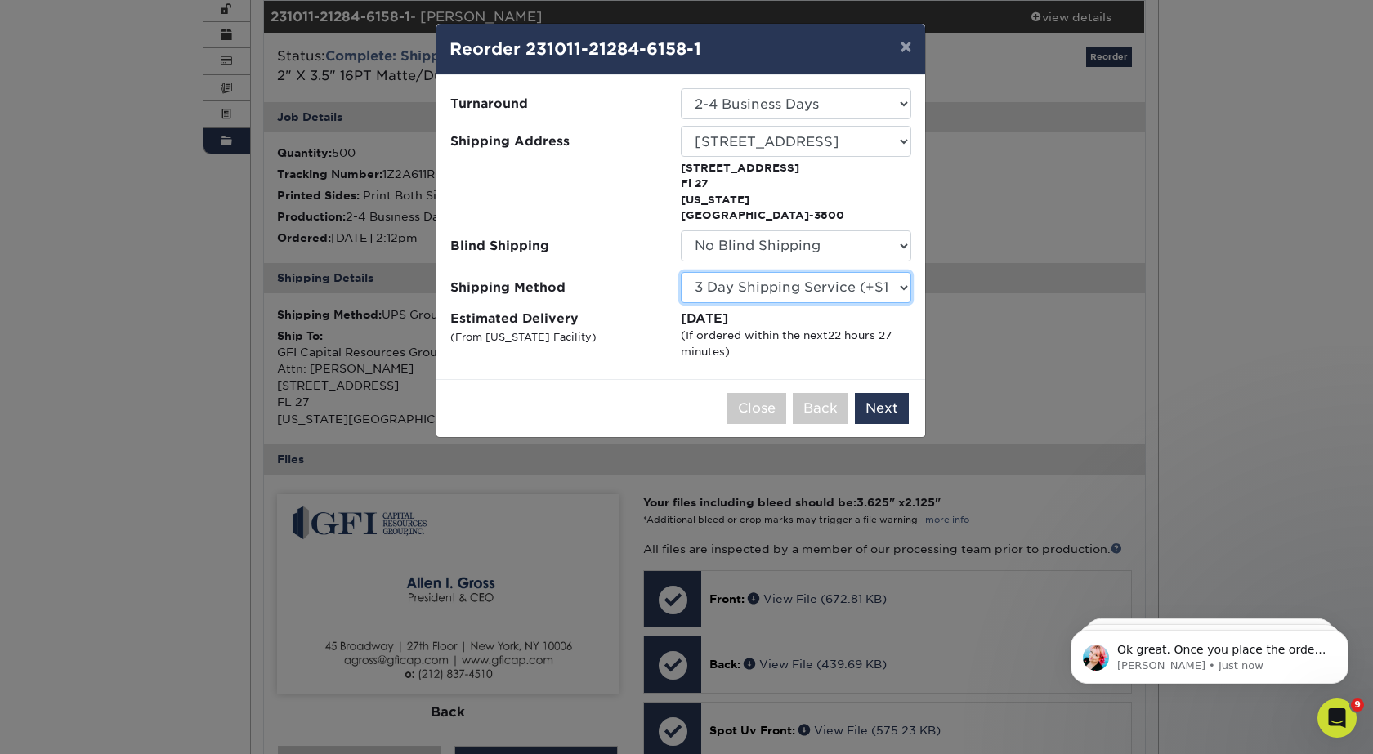
click at [903, 273] on select "Please Select Ground Shipping (+$8.96) 3 Day Shipping Service (+$18.85) 2 Day A…" at bounding box center [796, 287] width 230 height 31
click at [681, 272] on select "Please Select Ground Shipping (+$8.96) 3 Day Shipping Service (+$18.85) 2 Day A…" at bounding box center [796, 287] width 230 height 31
click at [901, 272] on select "Please Select Ground Shipping (+$8.96) 3 Day Shipping Service (+$18.85) 2 Day A…" at bounding box center [796, 287] width 230 height 31
click at [681, 272] on select "Please Select Ground Shipping (+$8.96) 3 Day Shipping Service (+$18.85) 2 Day A…" at bounding box center [796, 287] width 230 height 31
click at [903, 274] on select "Please Select Ground Shipping (+$8.96) 3 Day Shipping Service (+$18.85) 2 Day A…" at bounding box center [796, 287] width 230 height 31
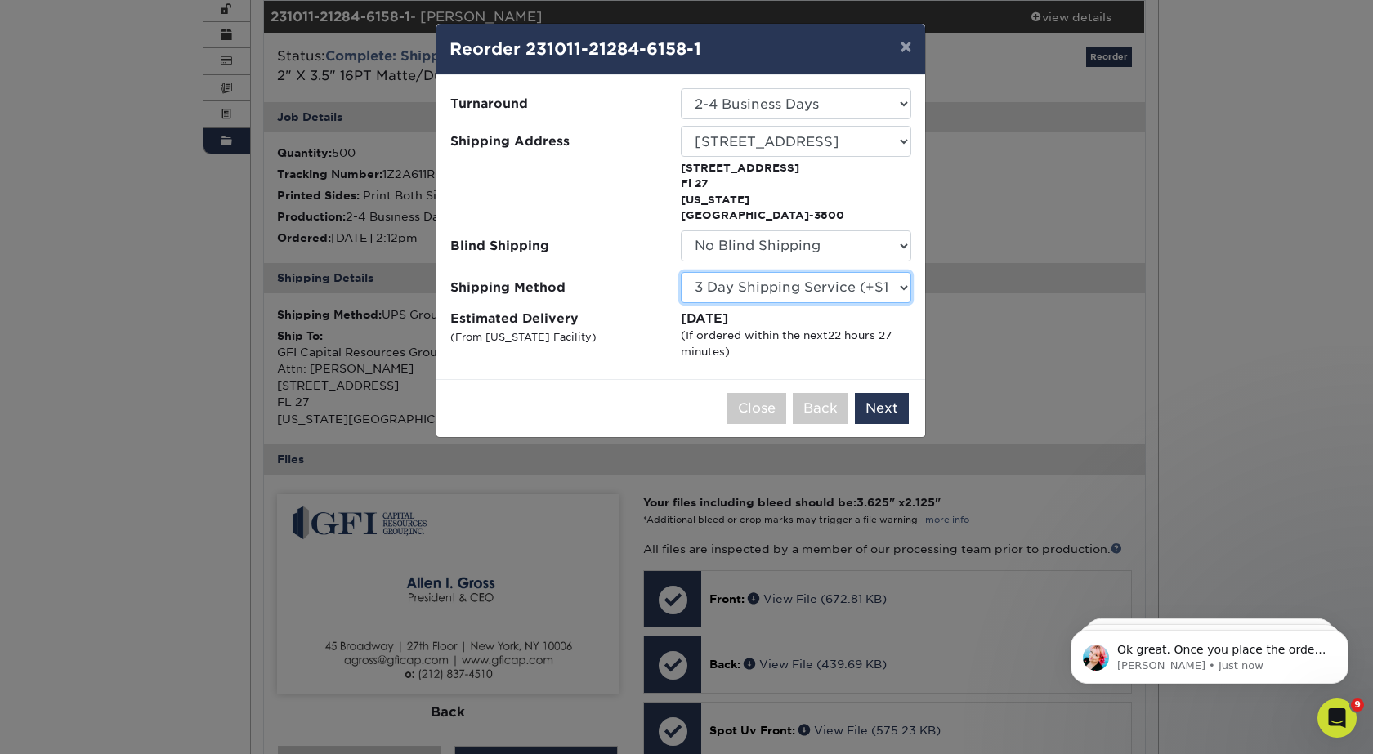
click at [681, 272] on select "Please Select Ground Shipping (+$8.96) 3 Day Shipping Service (+$18.85) 2 Day A…" at bounding box center [796, 287] width 230 height 31
click at [896, 272] on select "Please Select Ground Shipping (+$8.96) 3 Day Shipping Service (+$18.85) 2 Day A…" at bounding box center [796, 287] width 230 height 31
select select "02"
click at [681, 272] on select "Please Select Ground Shipping (+$8.96) 3 Day Shipping Service (+$18.85) 2 Day A…" at bounding box center [796, 287] width 230 height 31
click at [879, 393] on button "Next" at bounding box center [882, 408] width 54 height 31
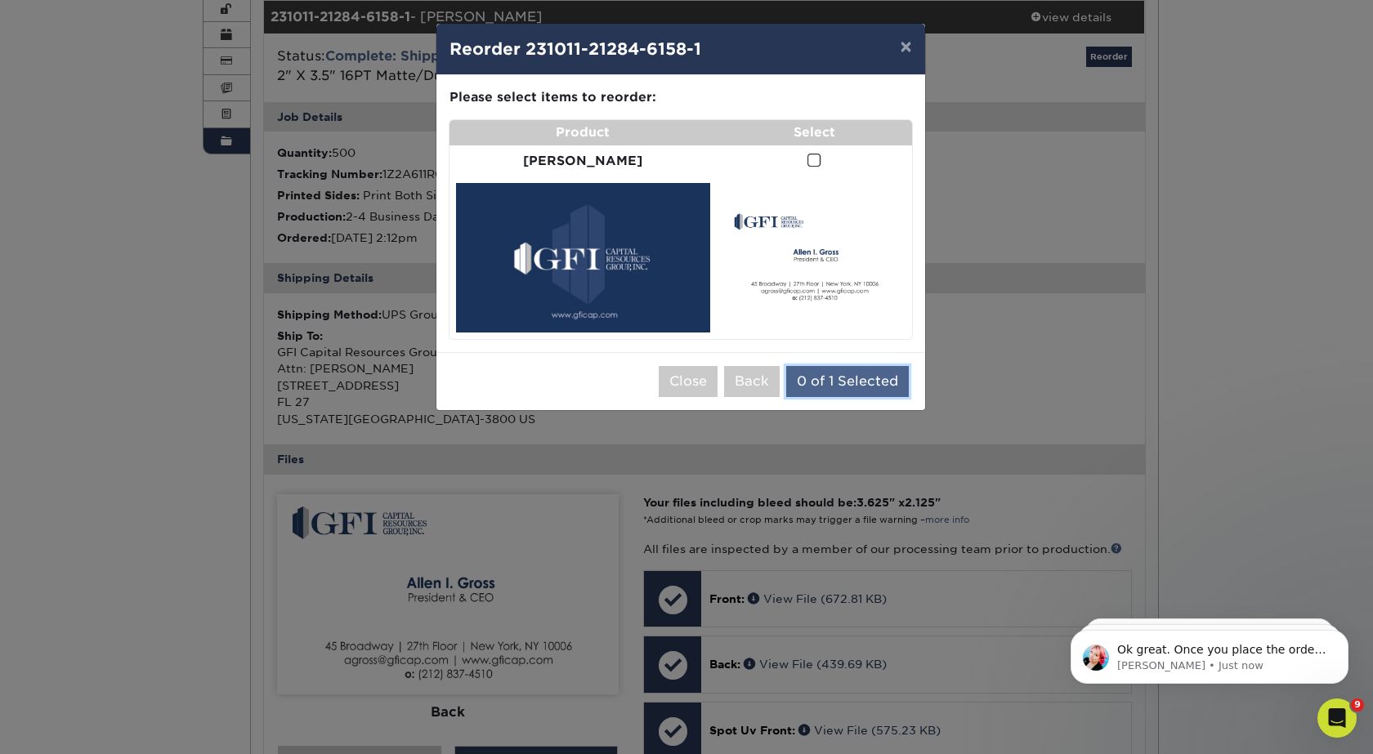
click at [851, 366] on button "0 of 1 Selected" at bounding box center [847, 381] width 123 height 31
click at [807, 159] on span at bounding box center [814, 161] width 14 height 16
click at [0, 0] on input "checkbox" at bounding box center [0, 0] width 0 height 0
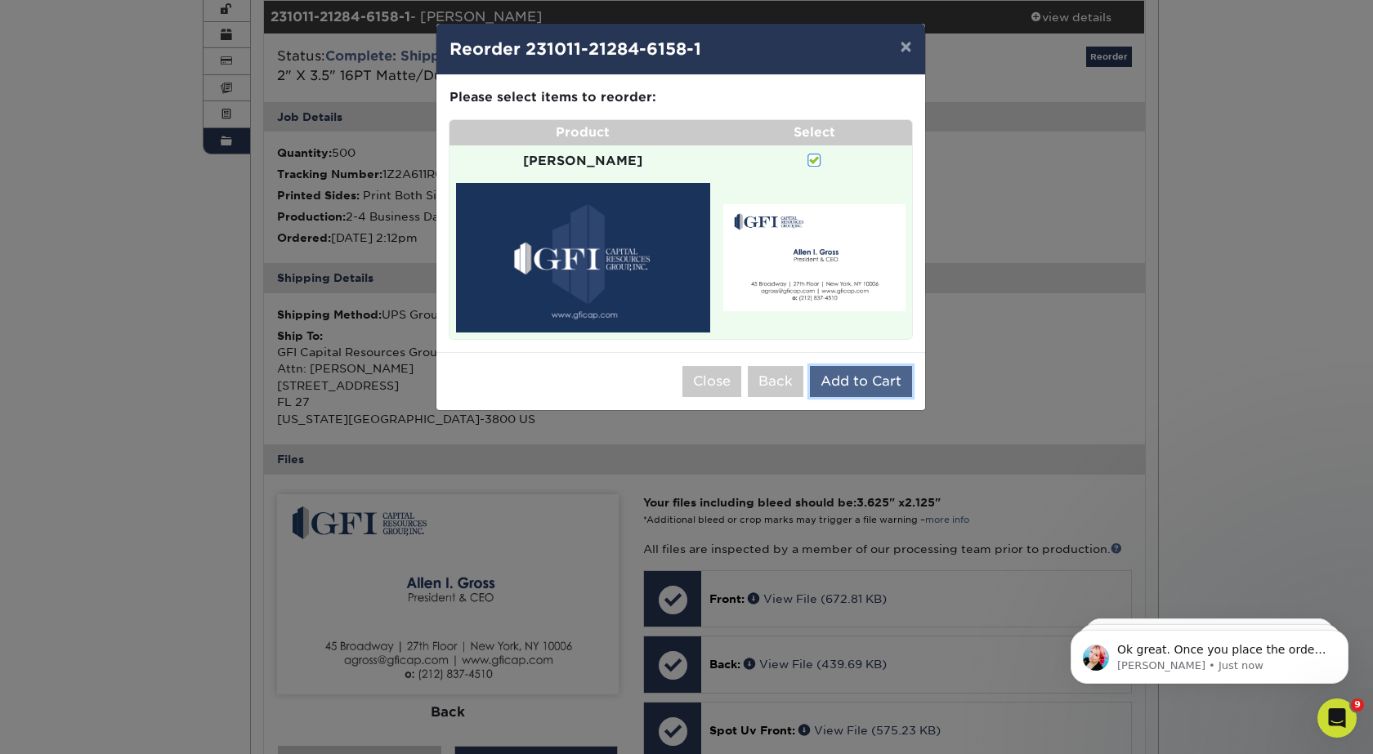
click at [883, 366] on button "Add to Cart" at bounding box center [861, 381] width 102 height 31
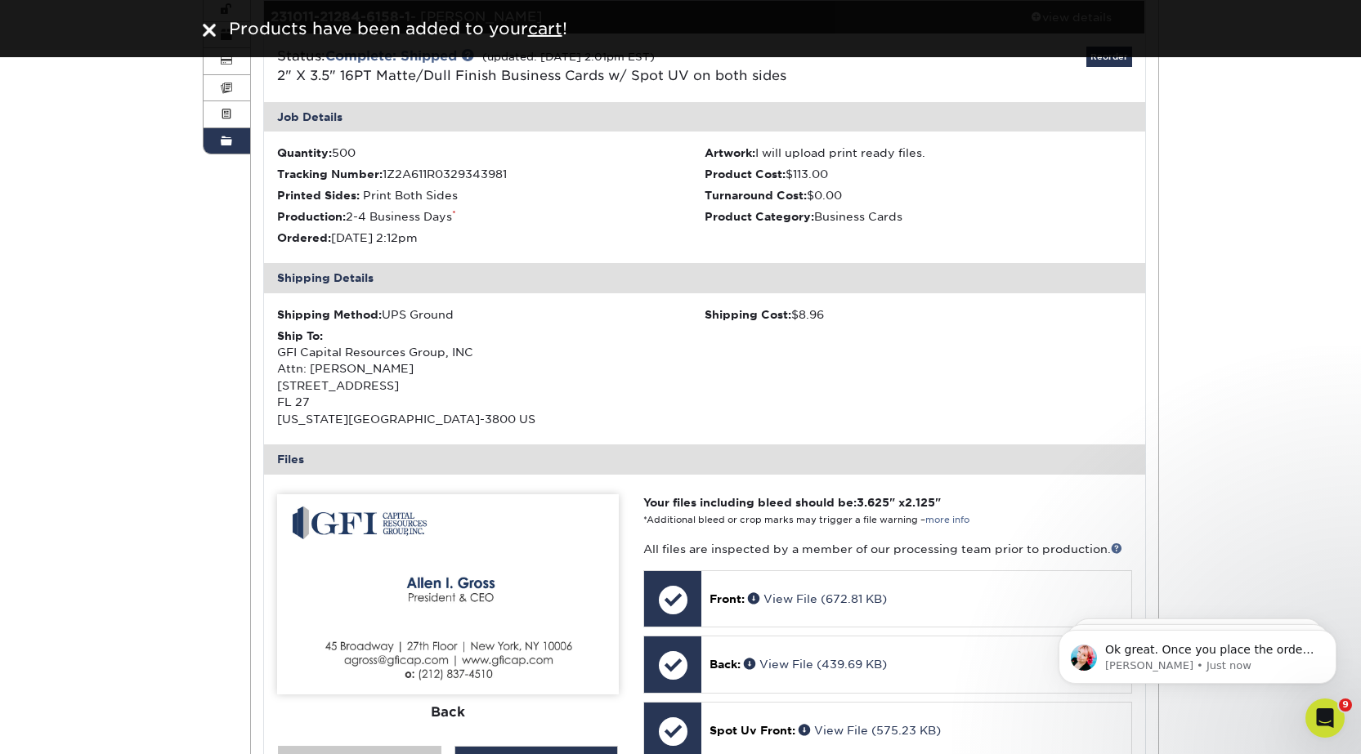
scroll to position [0, 0]
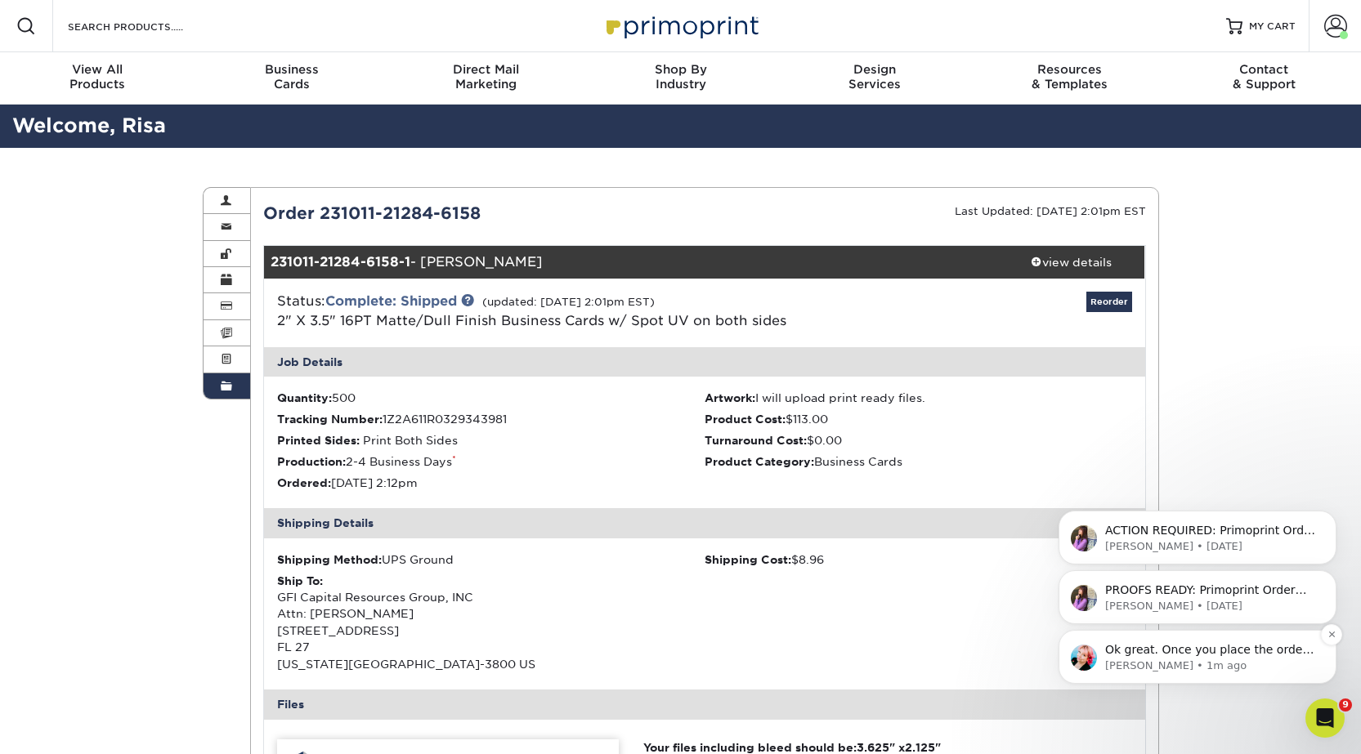
click at [1178, 649] on p "Ok great. Once you place the order and email our design team, they will be kick…" at bounding box center [1210, 650] width 211 height 16
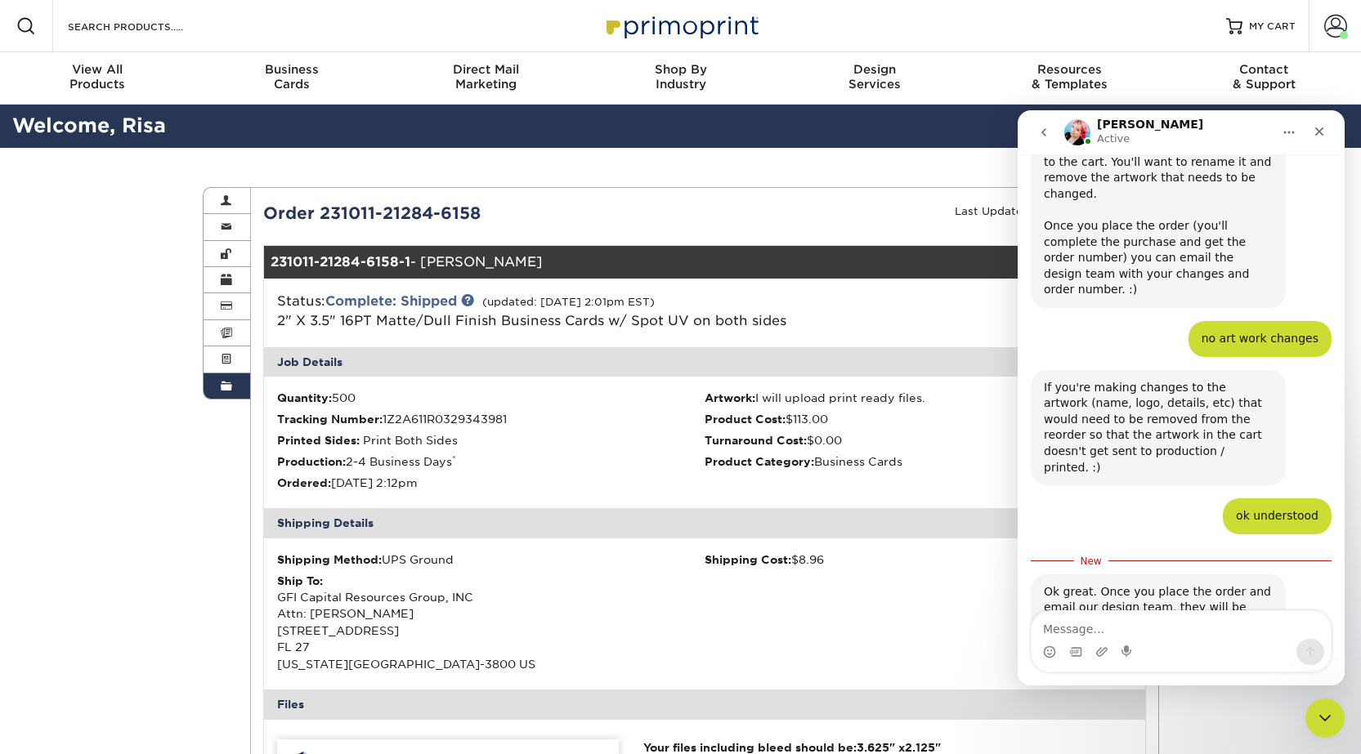
scroll to position [720, 0]
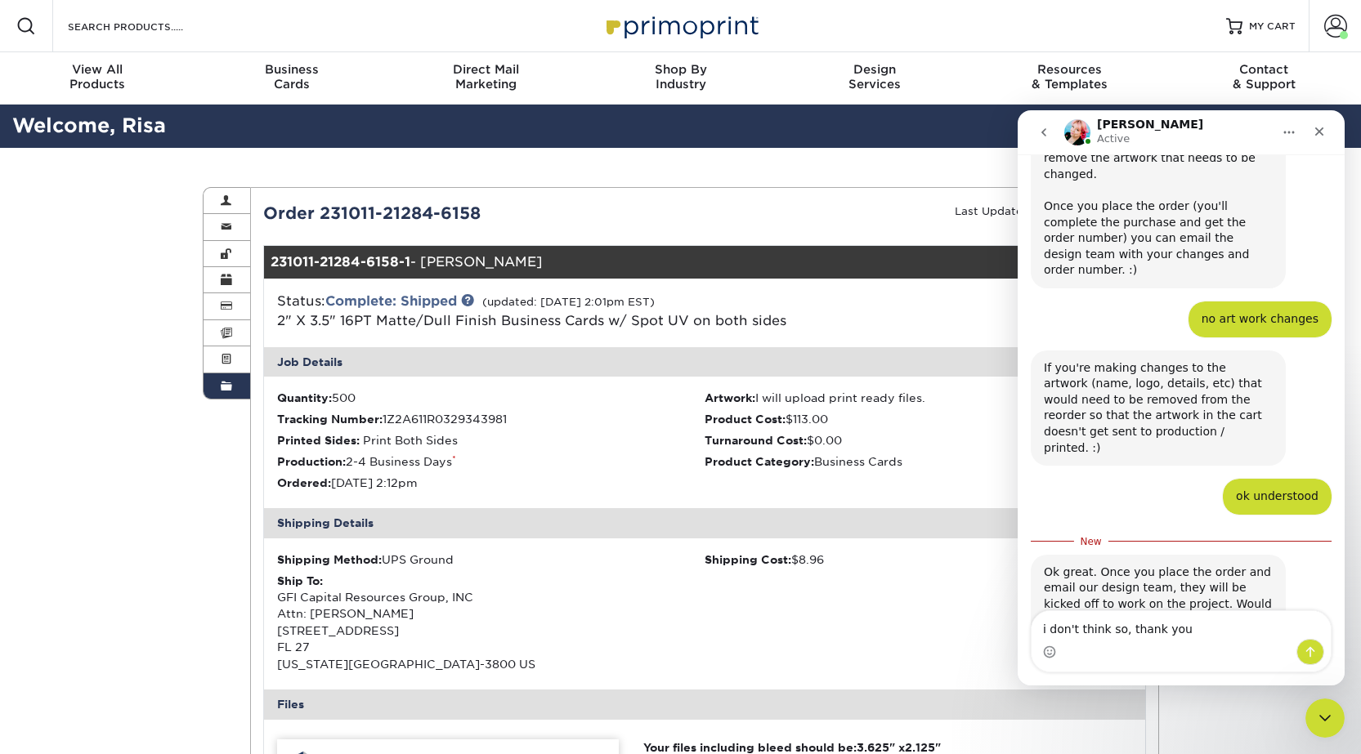
type textarea "i don't think so, thank you."
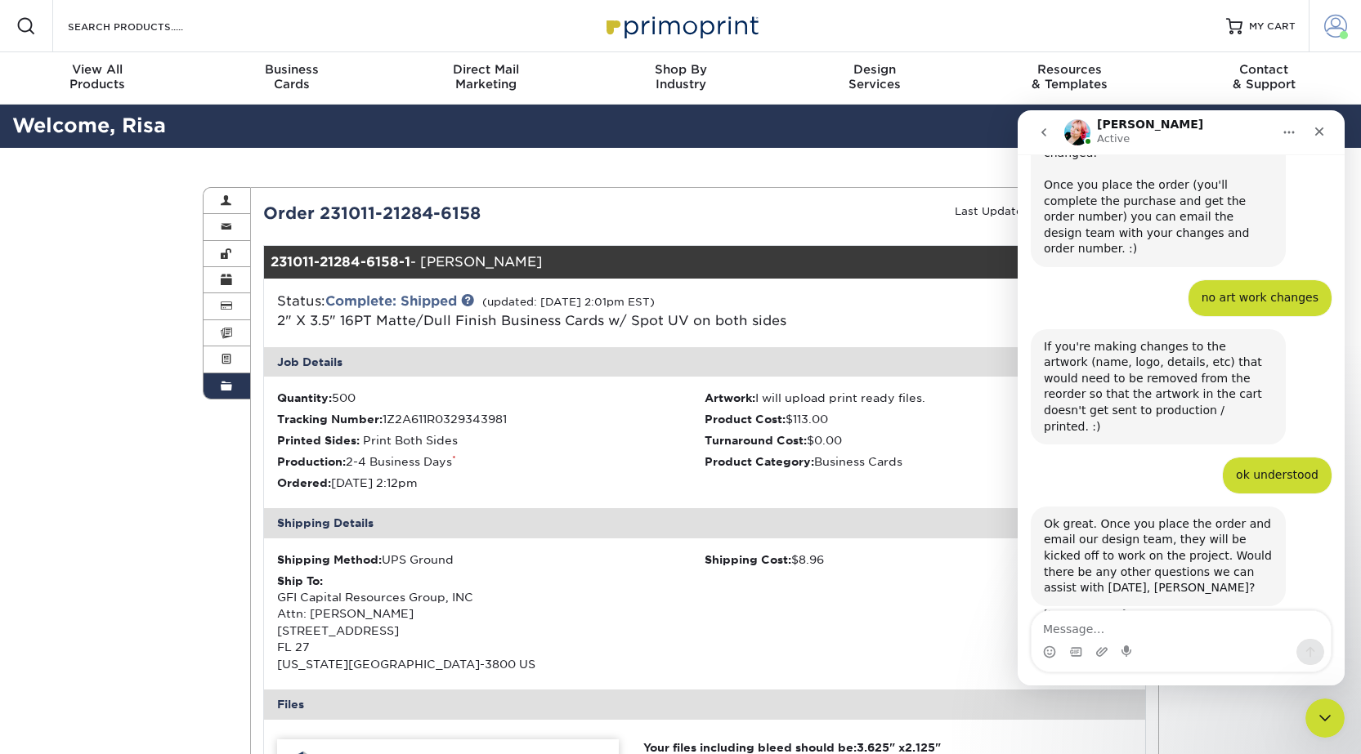
click at [1330, 31] on span at bounding box center [1335, 26] width 23 height 23
click at [1316, 137] on icon "Close" at bounding box center [1318, 131] width 13 height 13
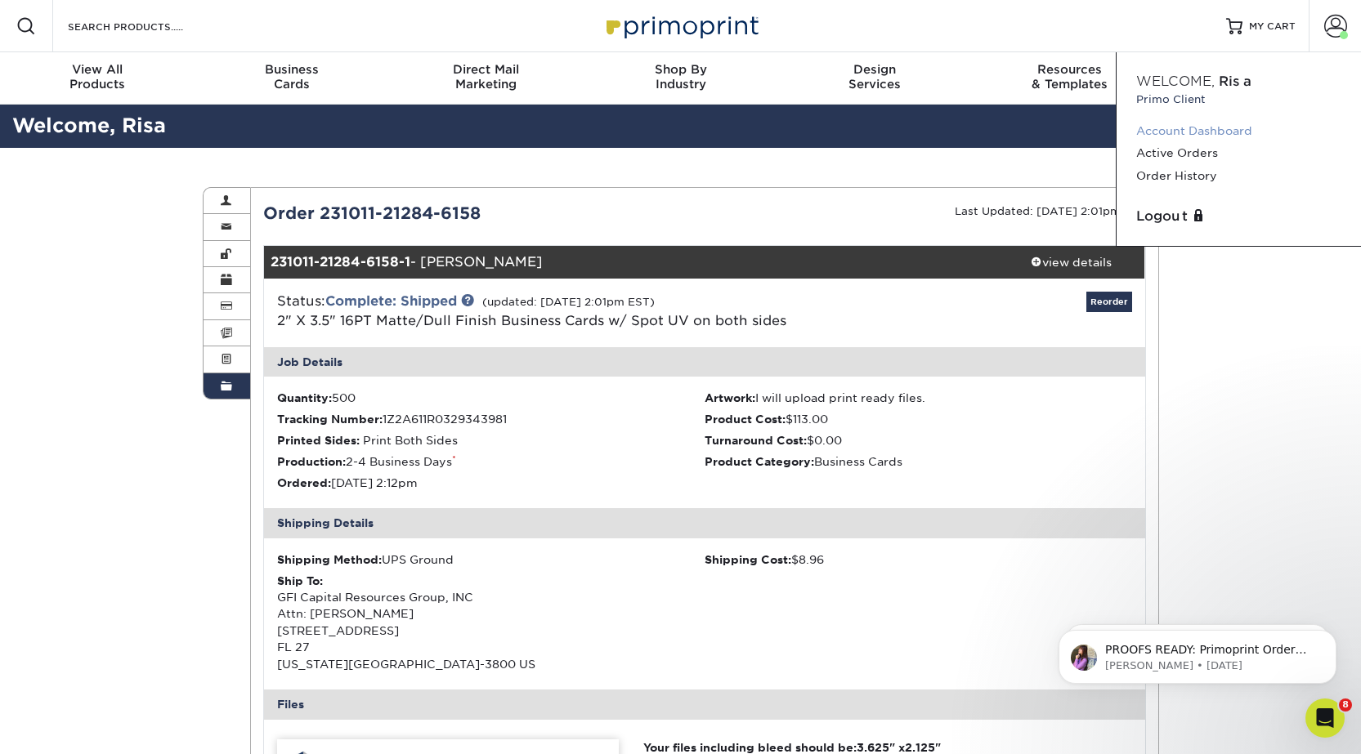
scroll to position [0, 0]
click at [1195, 150] on link "Active Orders" at bounding box center [1238, 153] width 205 height 22
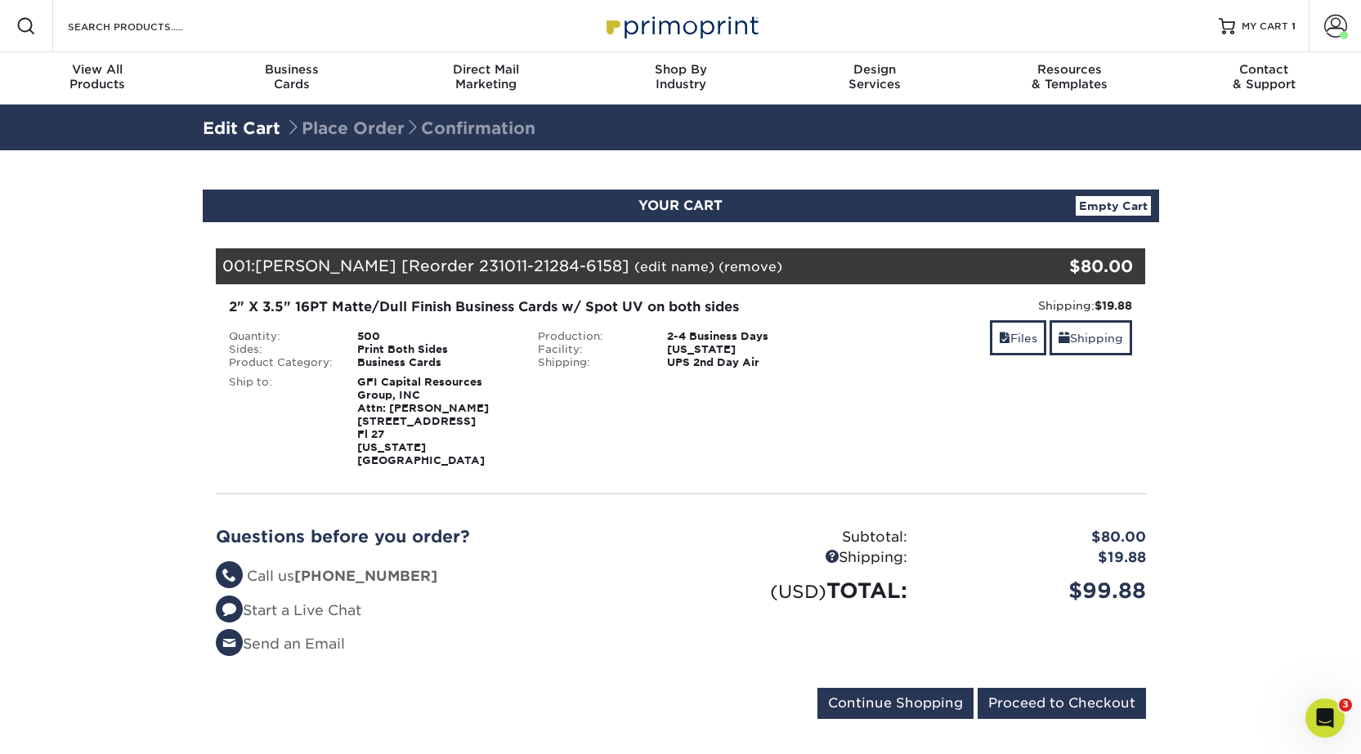
click at [634, 264] on link "(edit name)" at bounding box center [674, 267] width 80 height 16
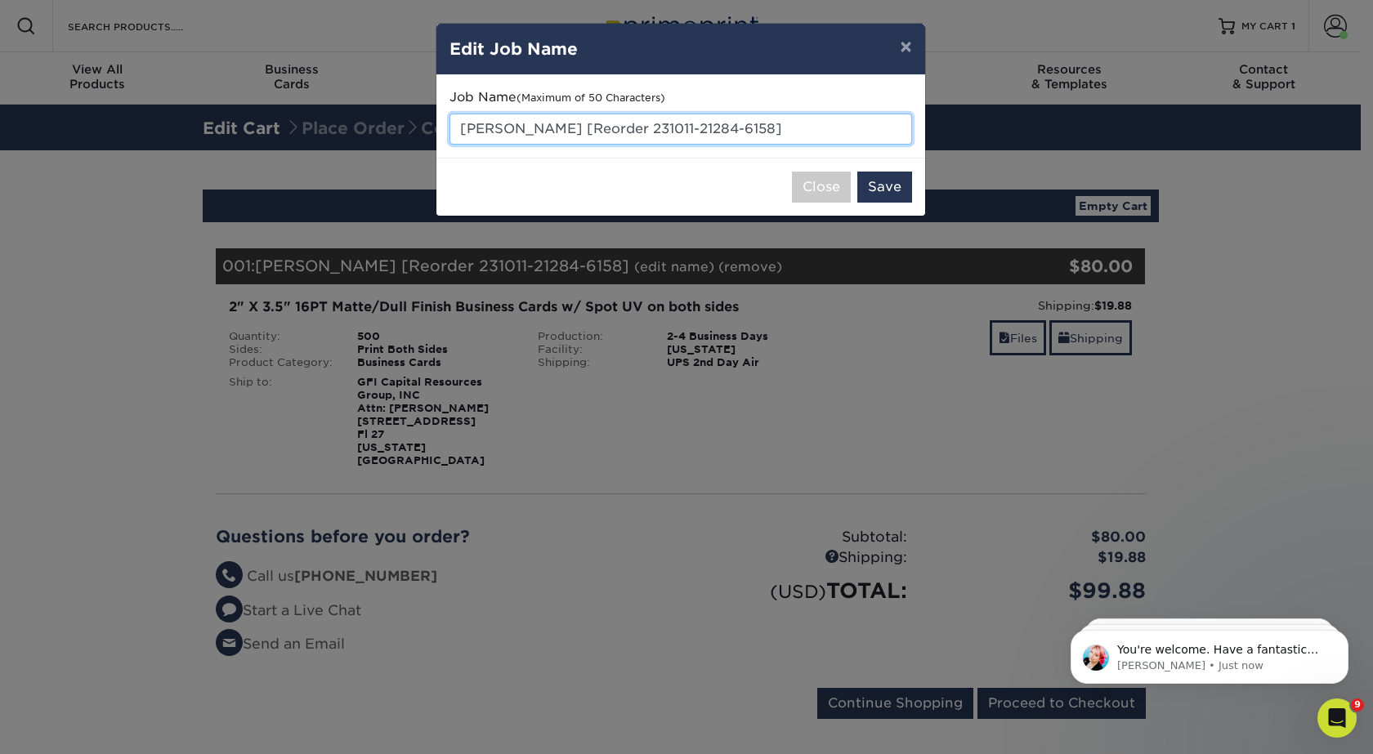
drag, startPoint x: 757, startPoint y: 128, endPoint x: 448, endPoint y: 118, distance: 309.9
click at [448, 118] on div "Job Name (Maximum of 50 Characters) Allen Gross [Reorder 231011-21284-6158]" at bounding box center [680, 116] width 489 height 83
type input "Dan Trister"
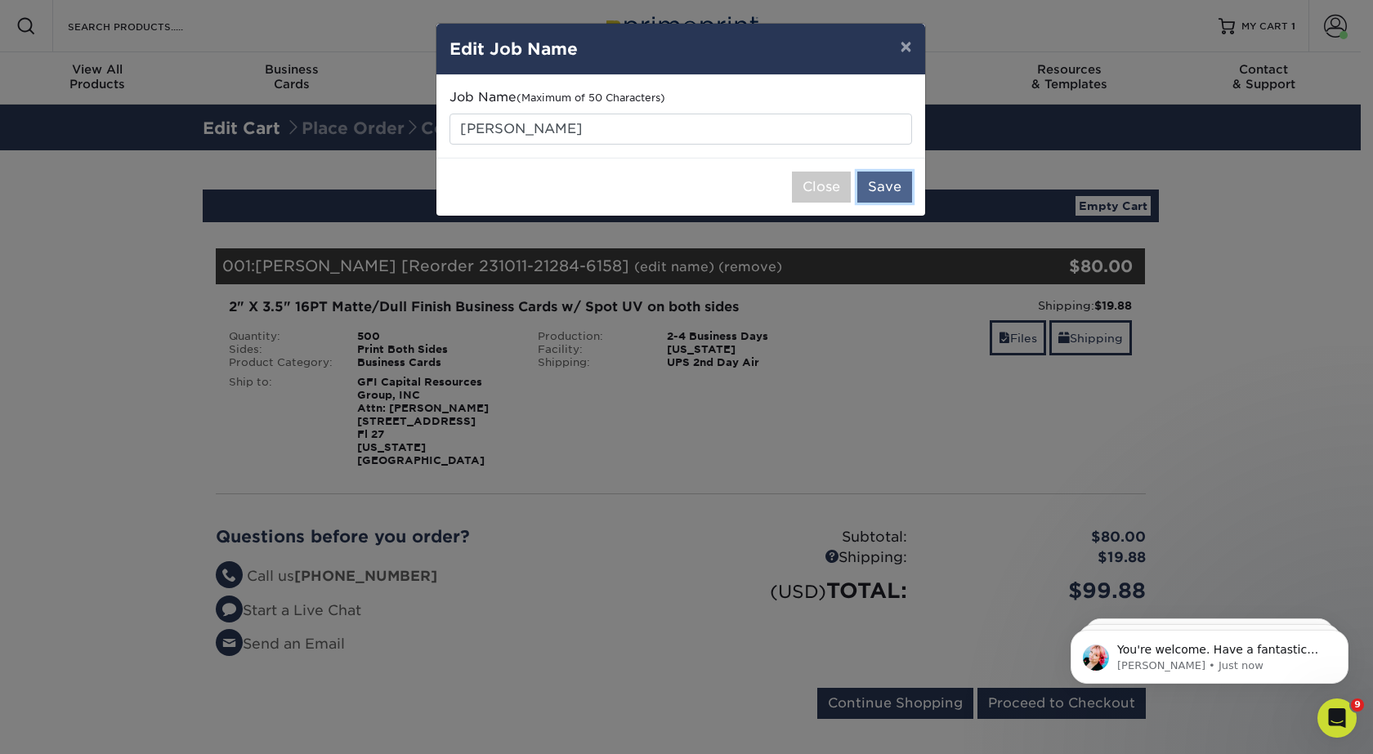
click at [892, 192] on button "Save" at bounding box center [884, 187] width 55 height 31
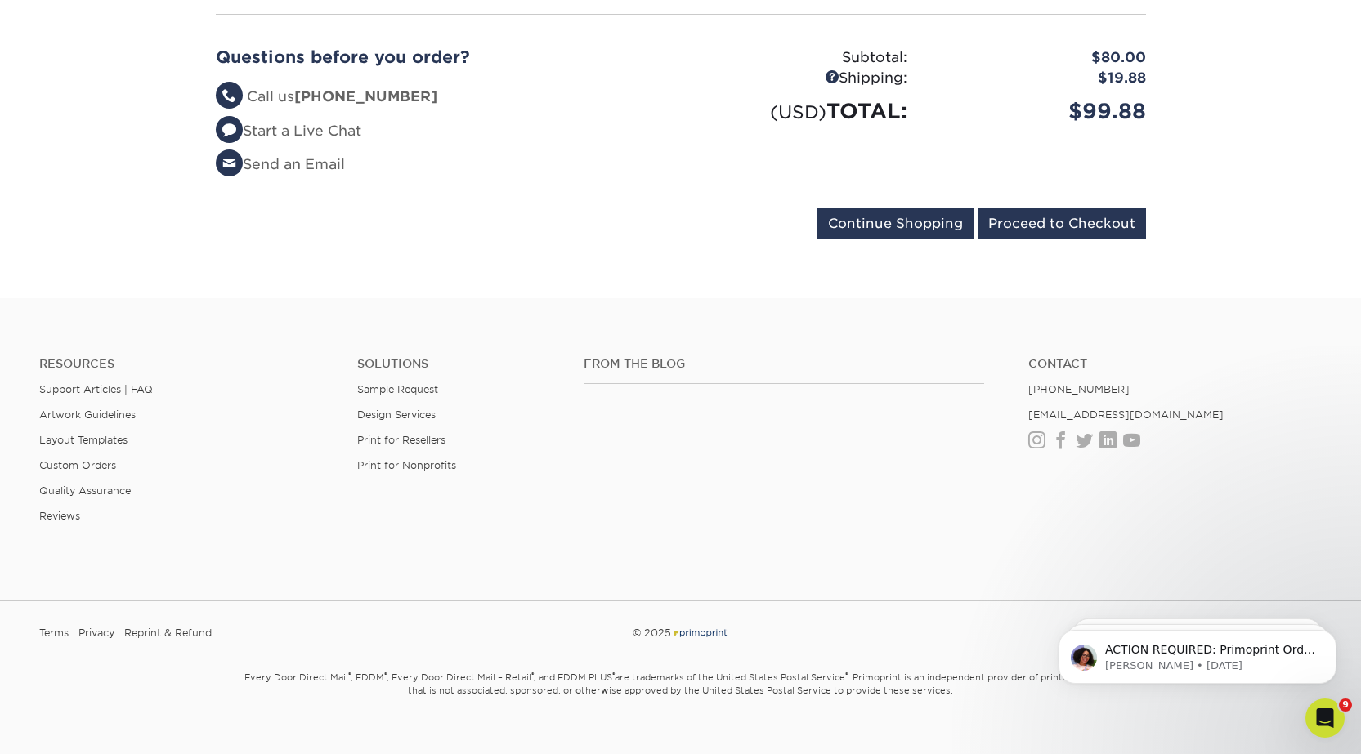
scroll to position [489, 0]
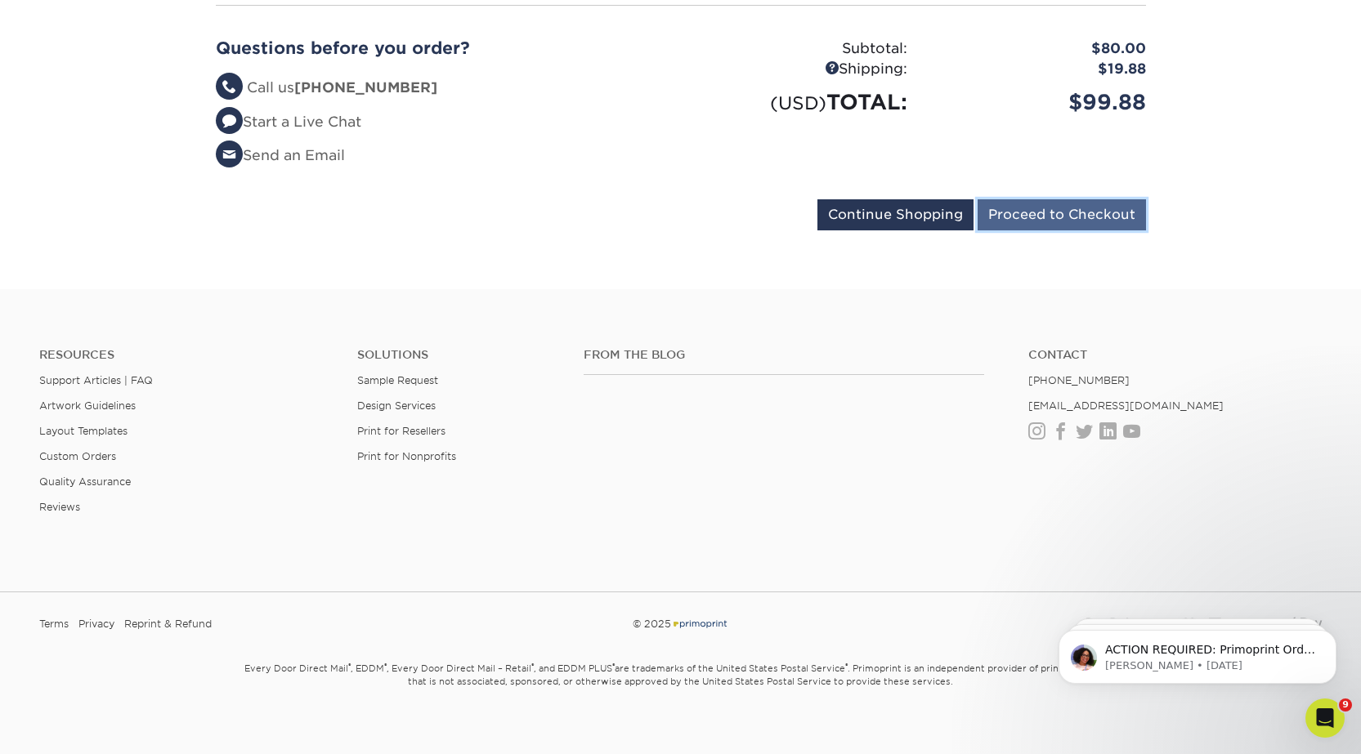
click at [1074, 199] on input "Proceed to Checkout" at bounding box center [1061, 214] width 168 height 31
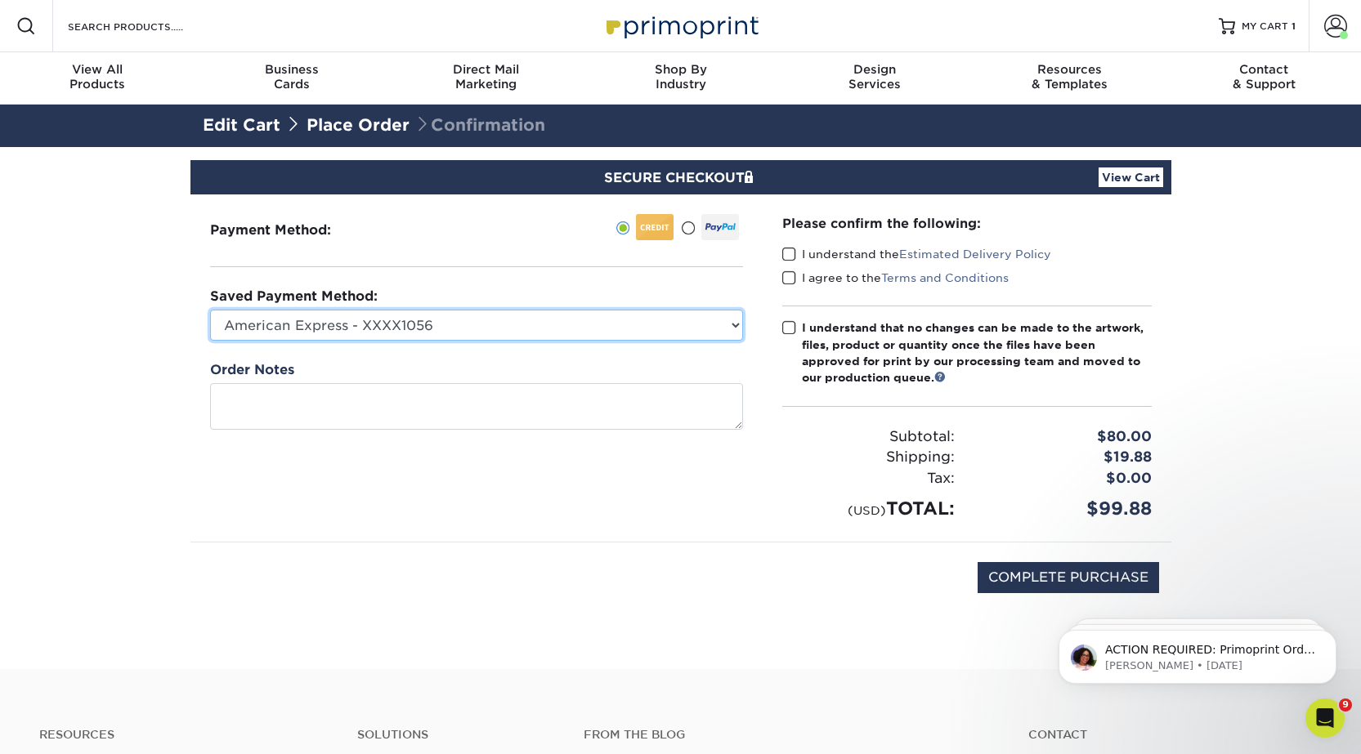
click at [733, 331] on select "American Express - XXXX1056 American Express - XXXX2054 American Express - XXXX…" at bounding box center [476, 325] width 533 height 31
select select "34371"
click at [210, 310] on select "American Express - XXXX1056 American Express - XXXX2054 American Express - XXXX…" at bounding box center [476, 325] width 533 height 31
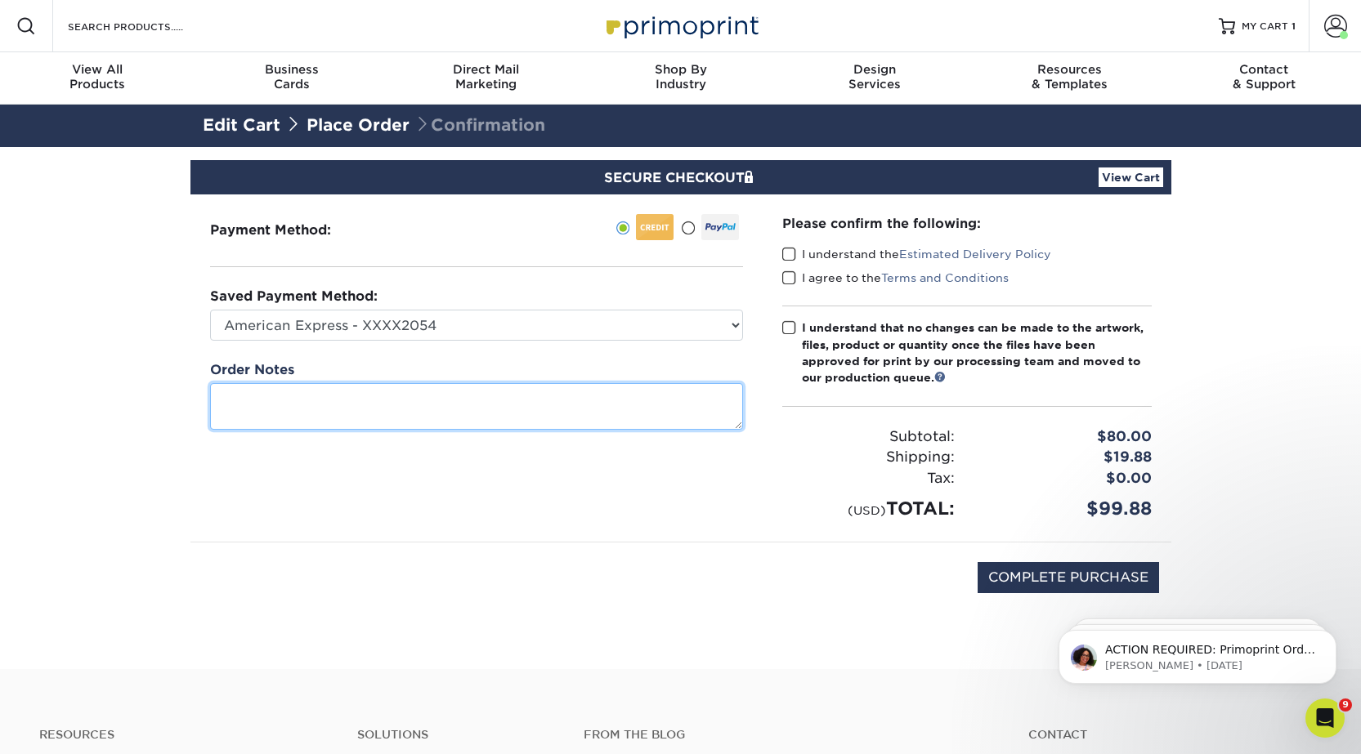
click at [594, 400] on textarea at bounding box center [476, 406] width 533 height 47
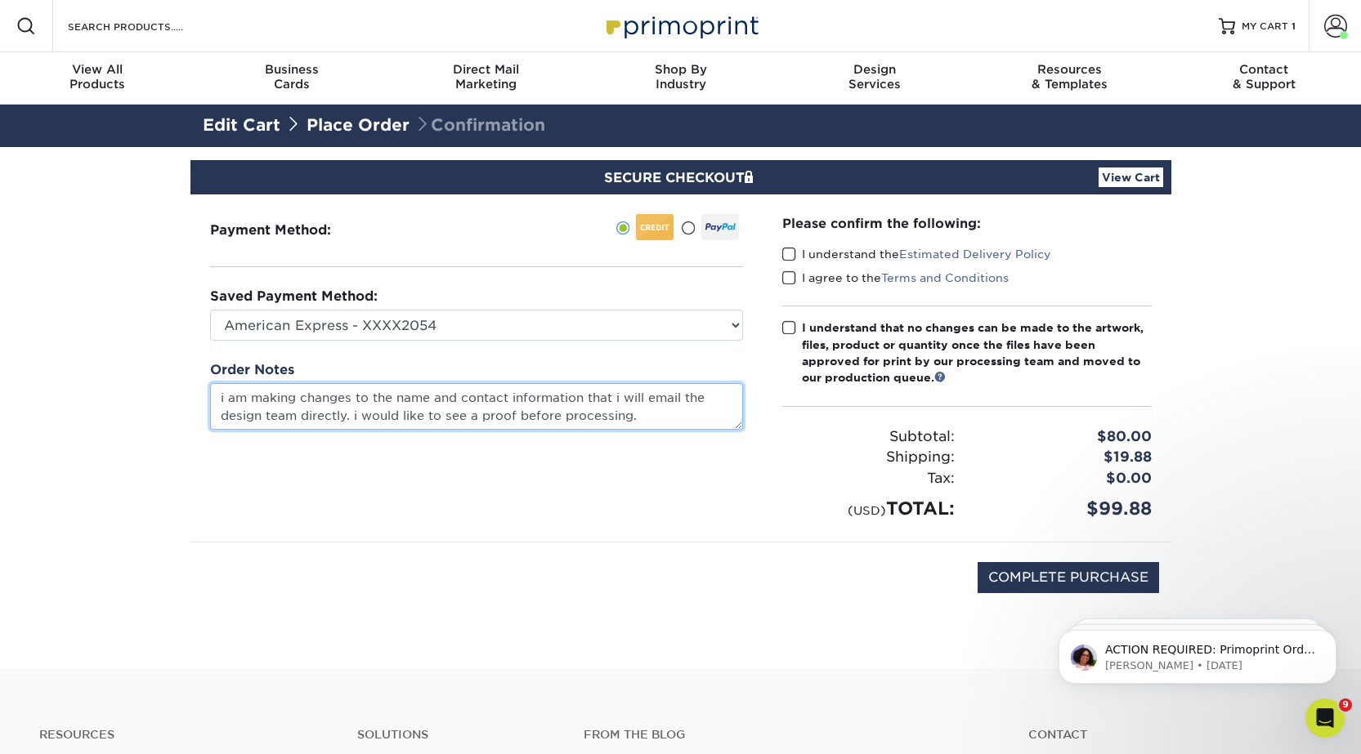
type textarea "i am making changes to the name and contact information that i will email the d…"
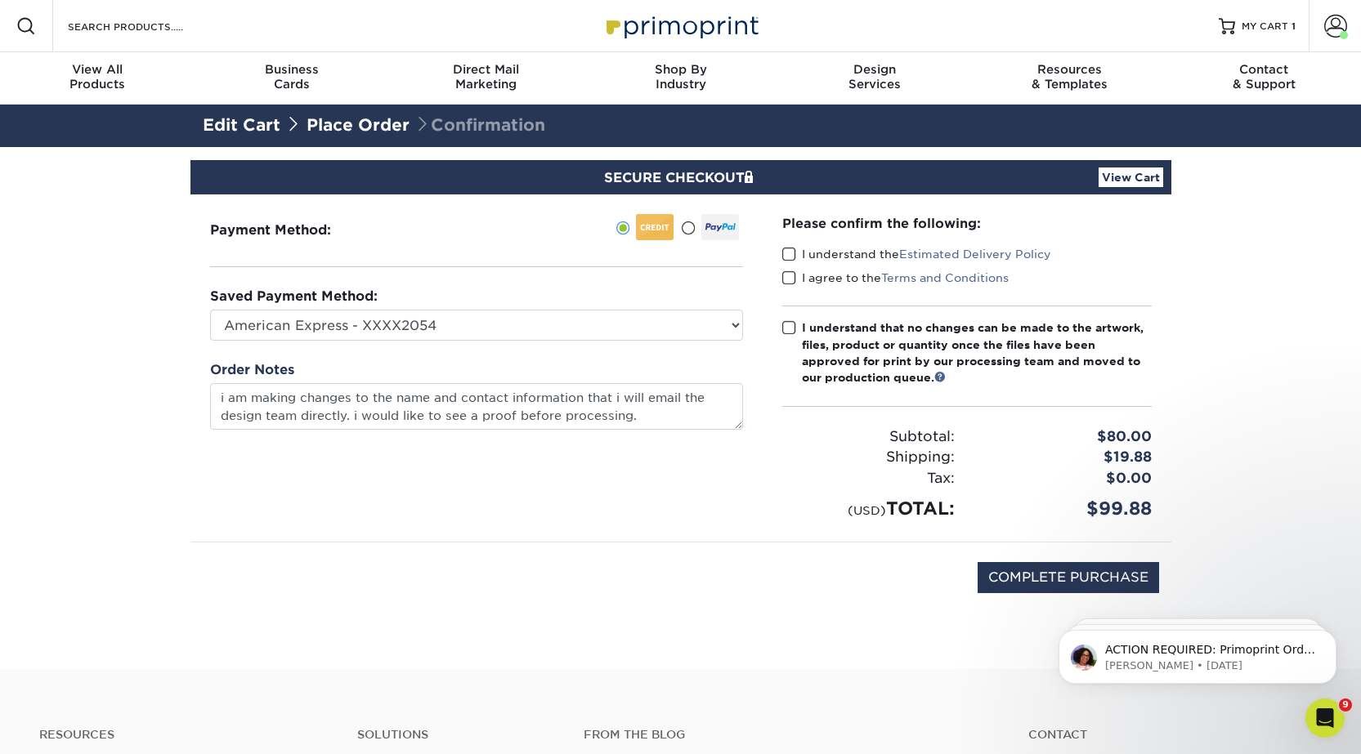
click at [786, 282] on span at bounding box center [789, 278] width 14 height 16
click at [0, 0] on input "I agree to the Terms and Conditions" at bounding box center [0, 0] width 0 height 0
click at [790, 255] on span at bounding box center [789, 255] width 14 height 16
click at [0, 0] on input "I understand the Estimated Delivery Policy" at bounding box center [0, 0] width 0 height 0
click at [784, 326] on span at bounding box center [789, 328] width 14 height 16
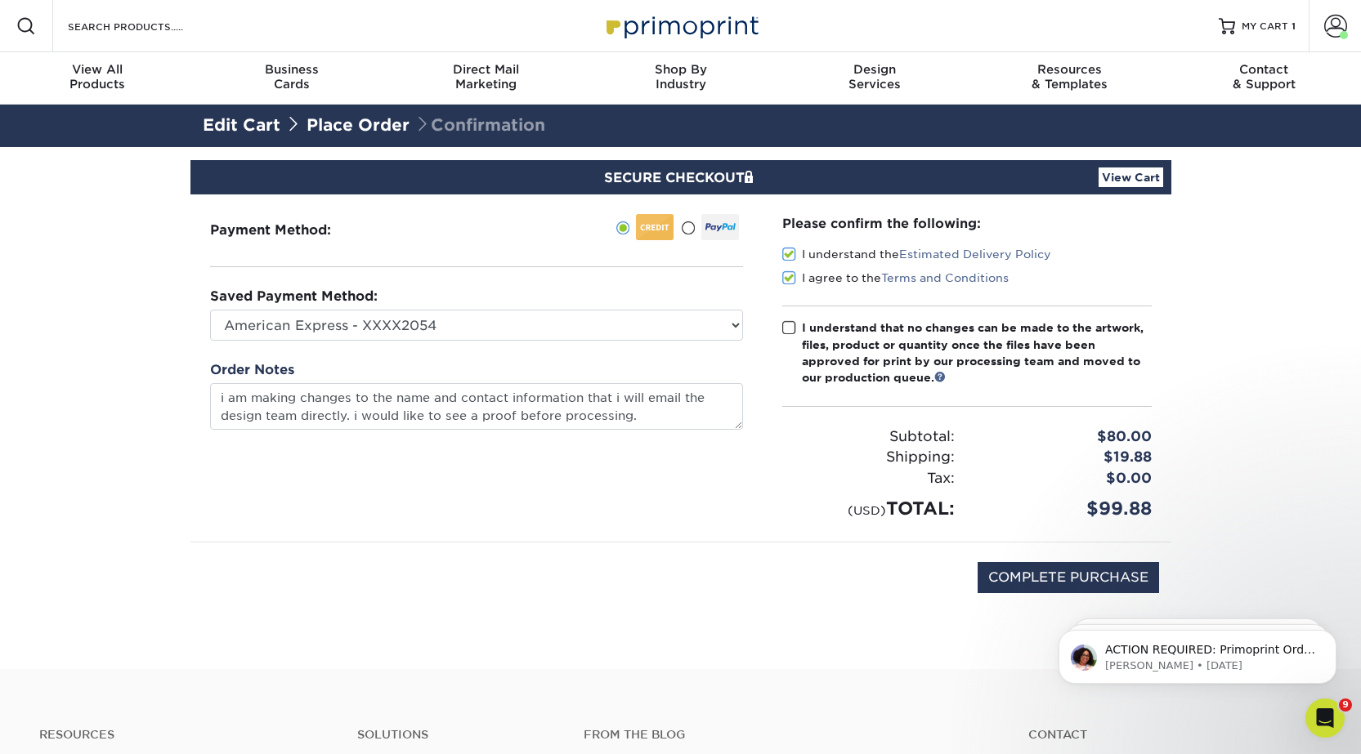
click at [0, 0] on input "I understand that no changes can be made to the artwork, files, product or quan…" at bounding box center [0, 0] width 0 height 0
click at [1005, 582] on input "COMPLETE PURCHASE" at bounding box center [1067, 577] width 181 height 31
type input "PROCESSING, PLEASE WAIT..."
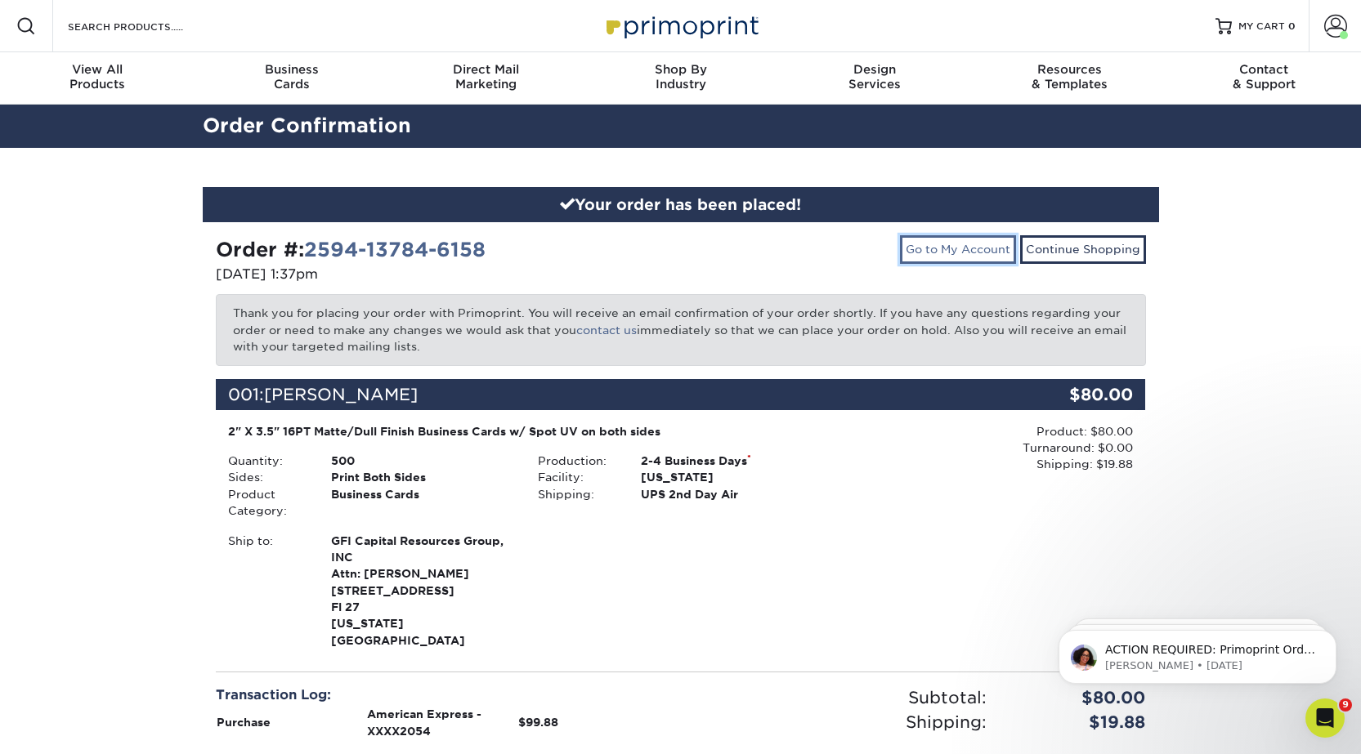
click at [951, 252] on link "Go to My Account" at bounding box center [958, 249] width 116 height 28
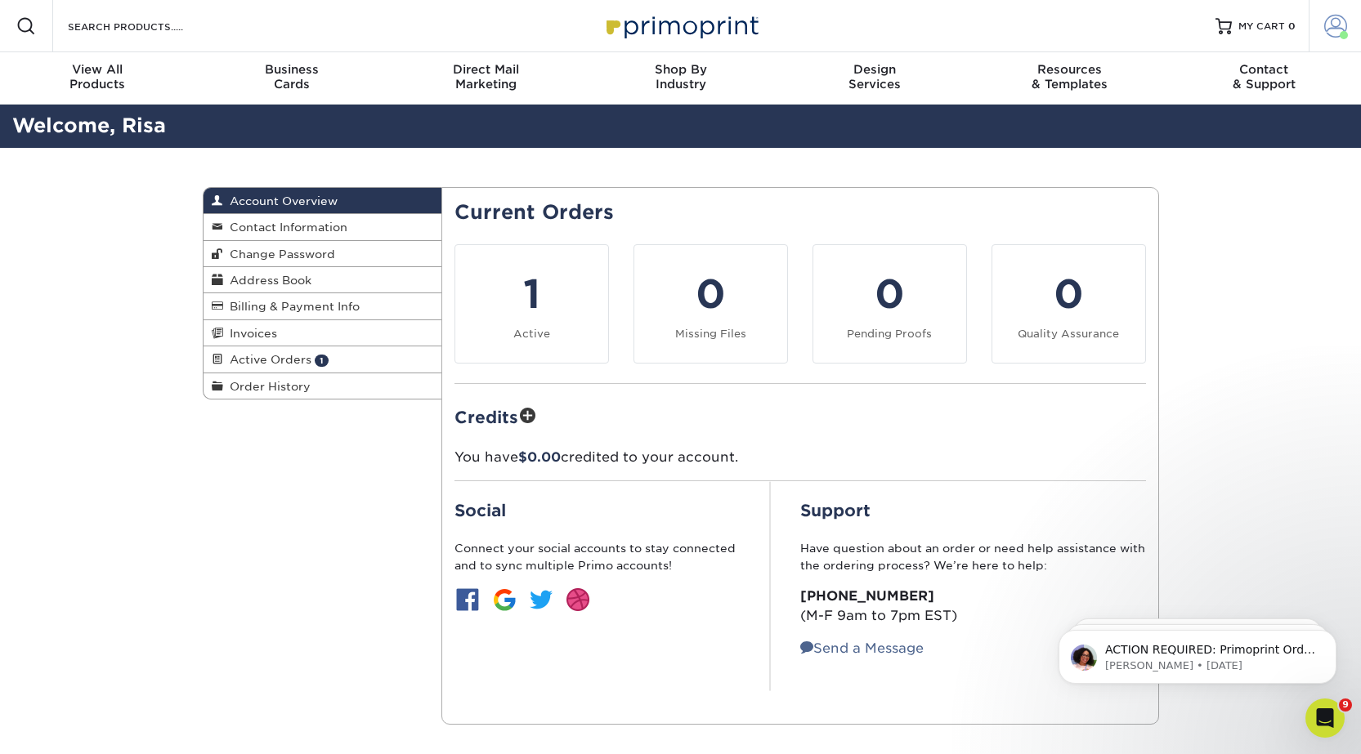
click at [1344, 31] on span at bounding box center [1343, 35] width 8 height 8
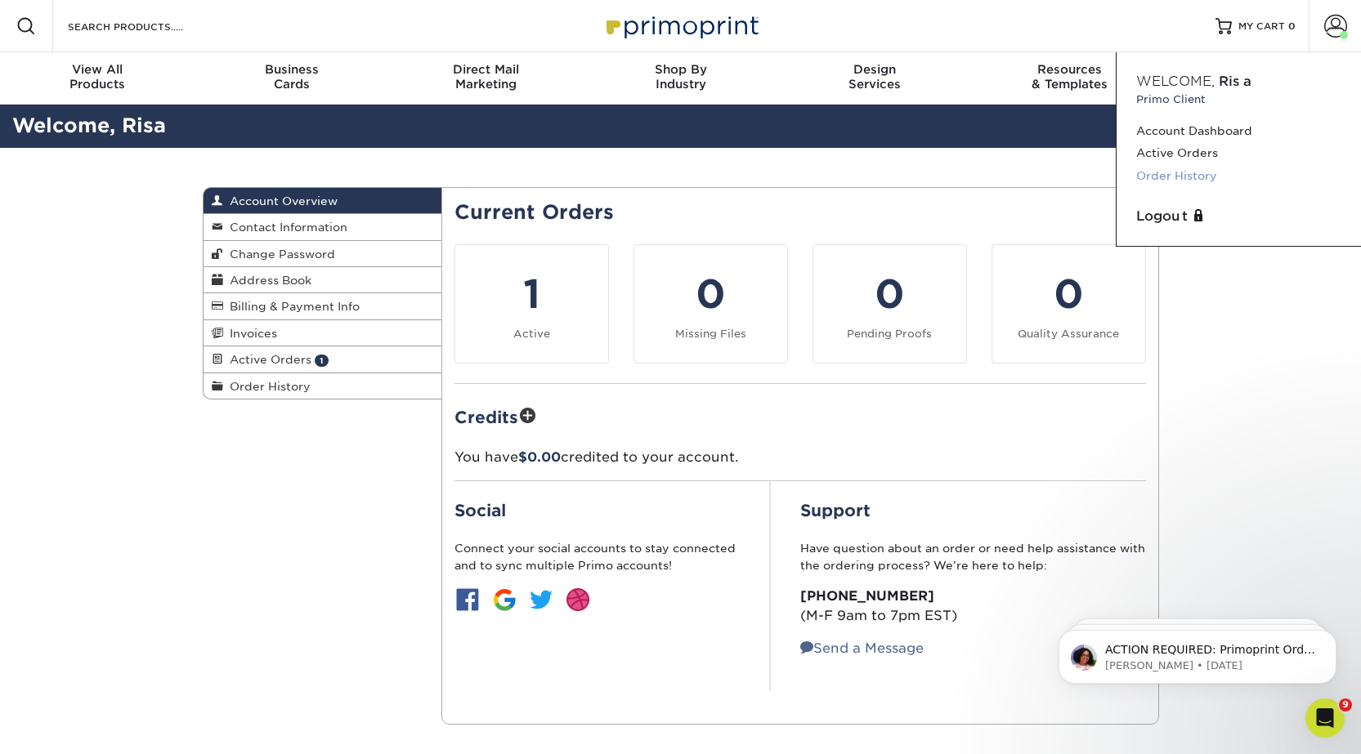
click at [1168, 177] on link "Order History" at bounding box center [1238, 176] width 205 height 22
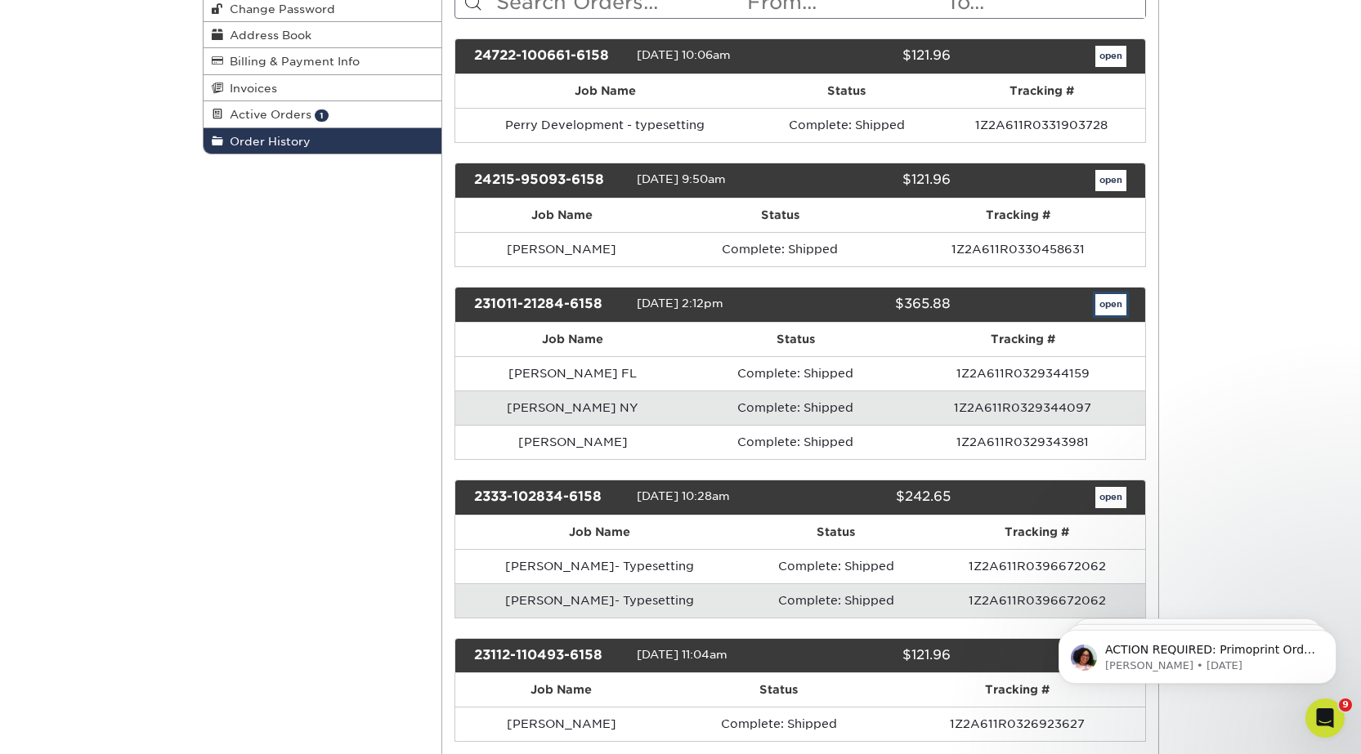
click at [1111, 302] on link "open" at bounding box center [1110, 304] width 31 height 21
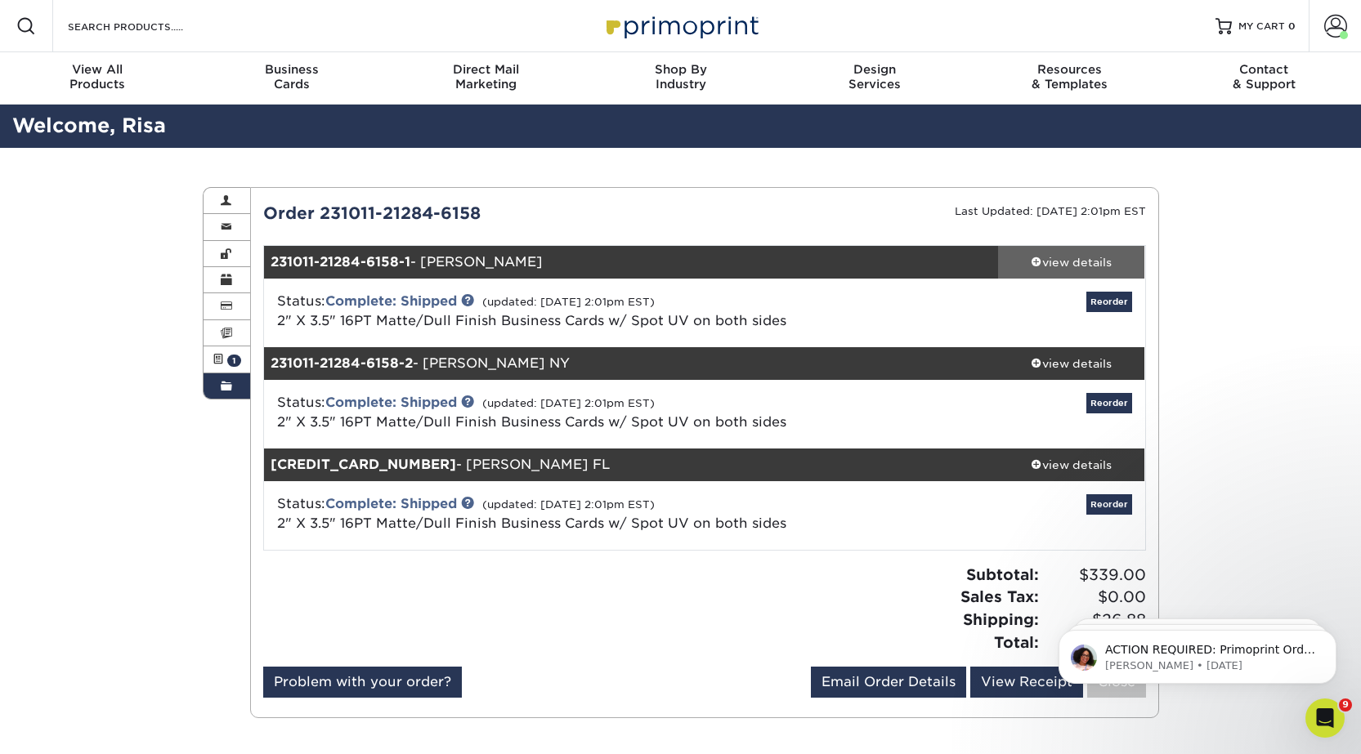
click at [1084, 262] on div "view details" at bounding box center [1071, 262] width 147 height 16
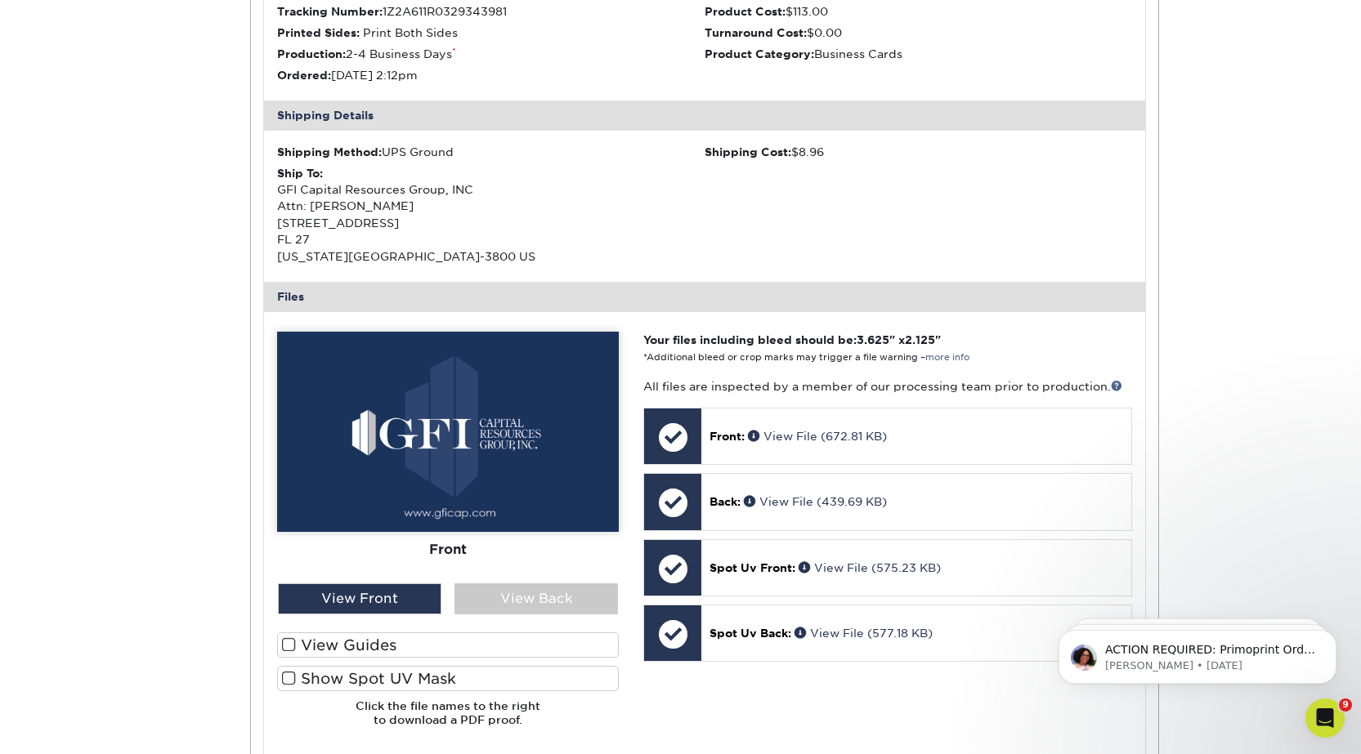
scroll to position [490, 0]
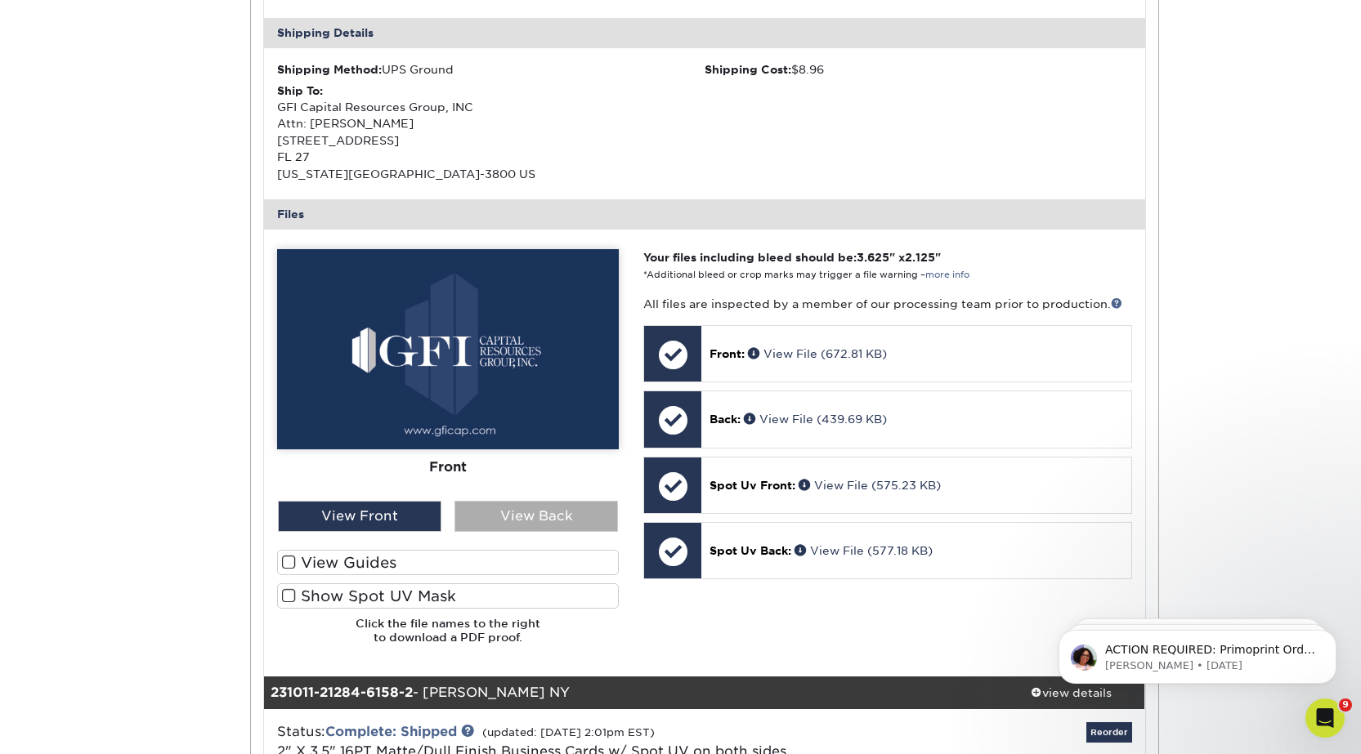
click at [530, 521] on div "View Back" at bounding box center [535, 516] width 163 height 31
